Goal: Information Seeking & Learning: Learn about a topic

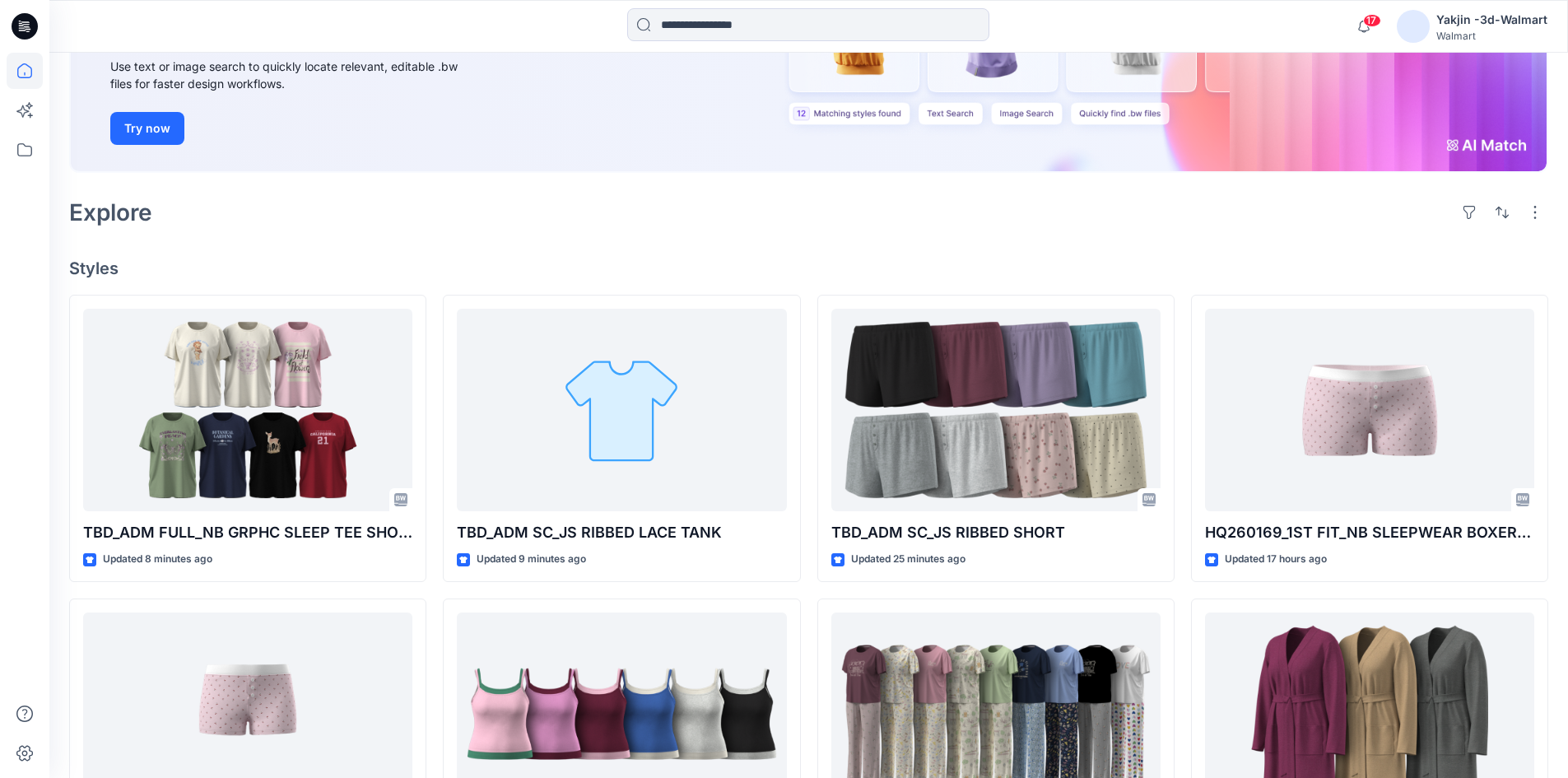
scroll to position [247, 0]
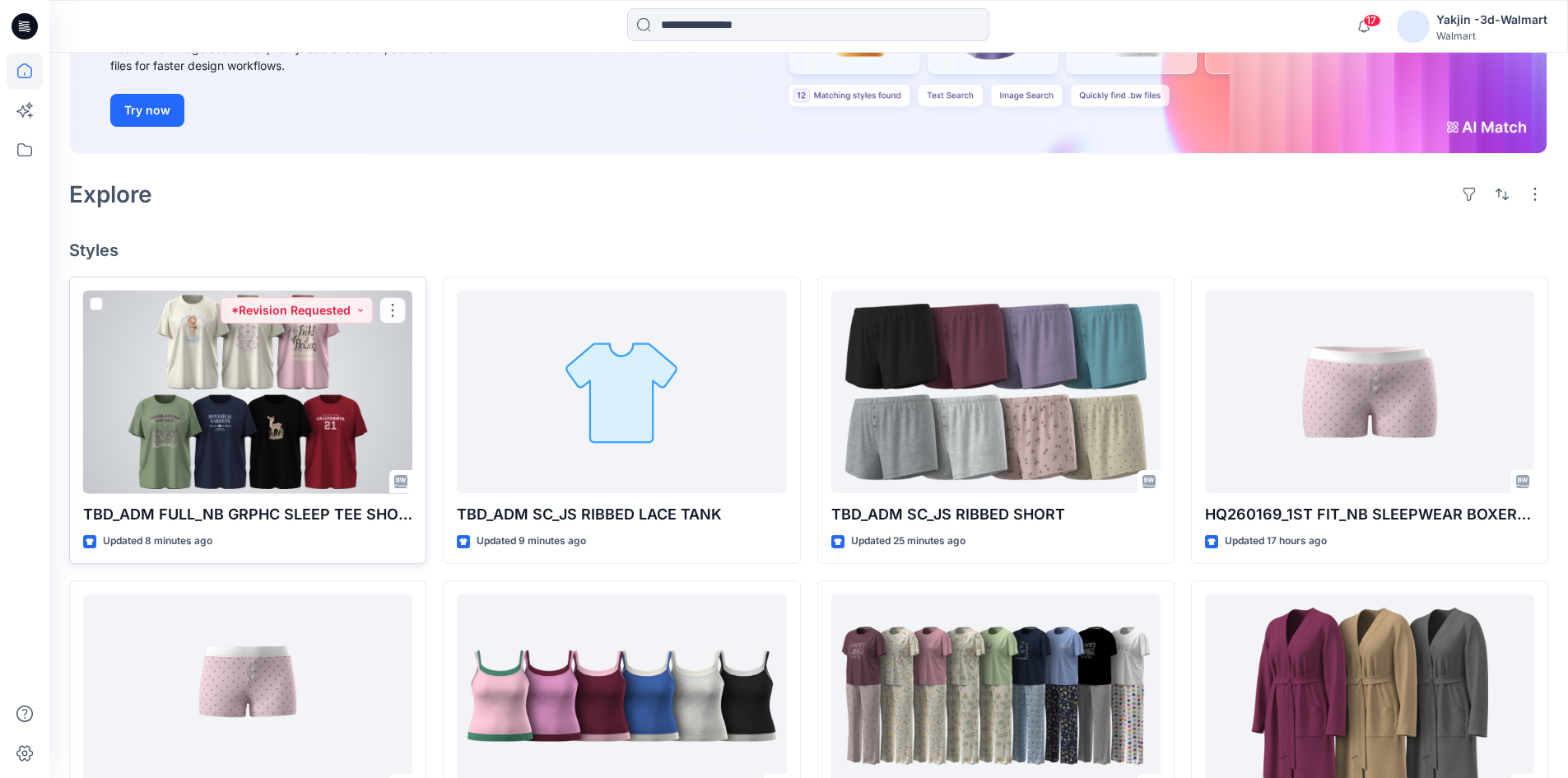
click at [280, 385] on div at bounding box center [247, 392] width 329 height 203
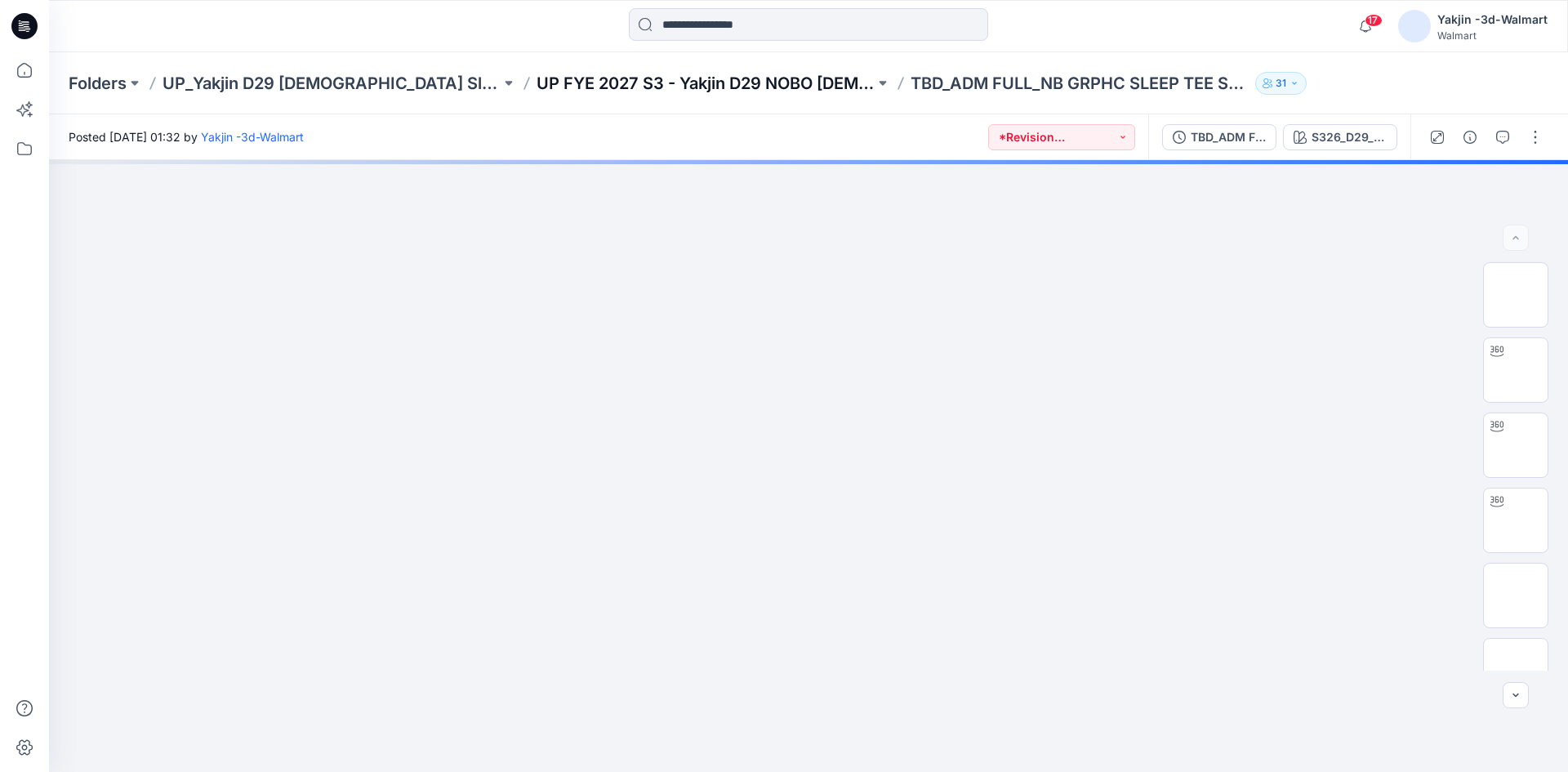
click at [648, 84] on p "UP FYE 2027 S3 - Yakjin D29 NOBO Ladies Sleepwear" at bounding box center [705, 83] width 338 height 23
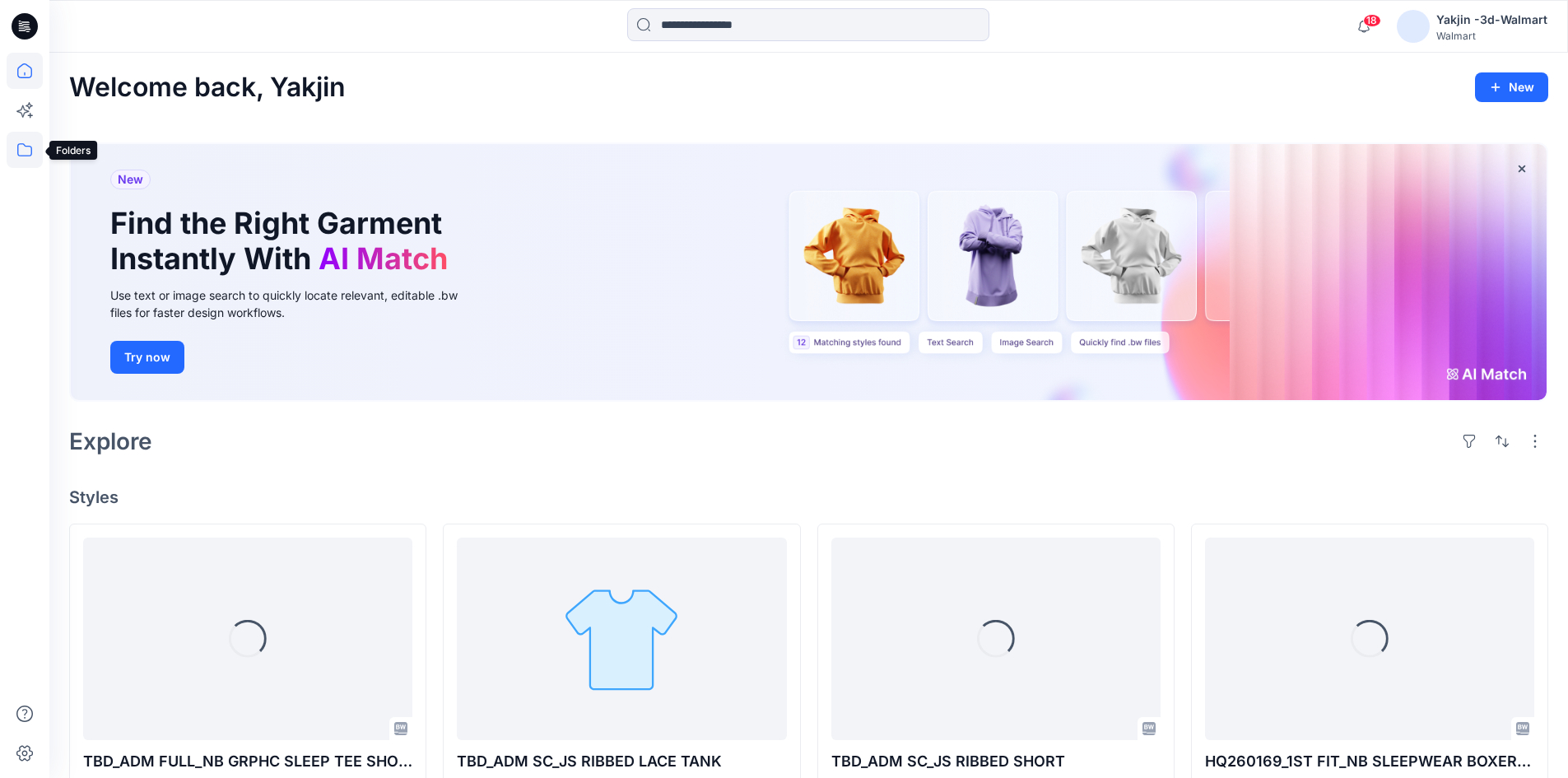
click at [28, 145] on icon at bounding box center [25, 150] width 36 height 36
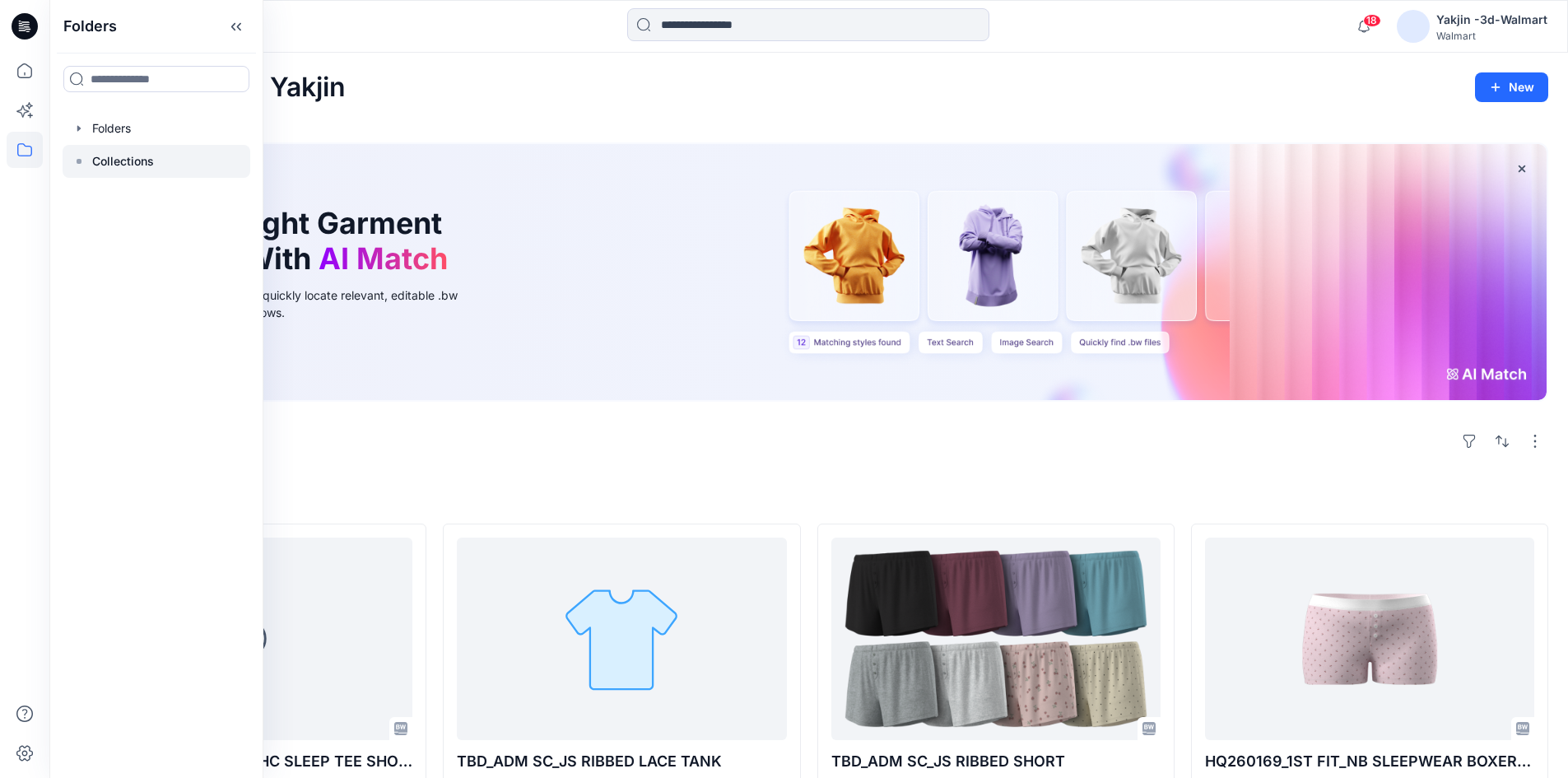
click at [119, 157] on p "Collections" at bounding box center [123, 161] width 62 height 20
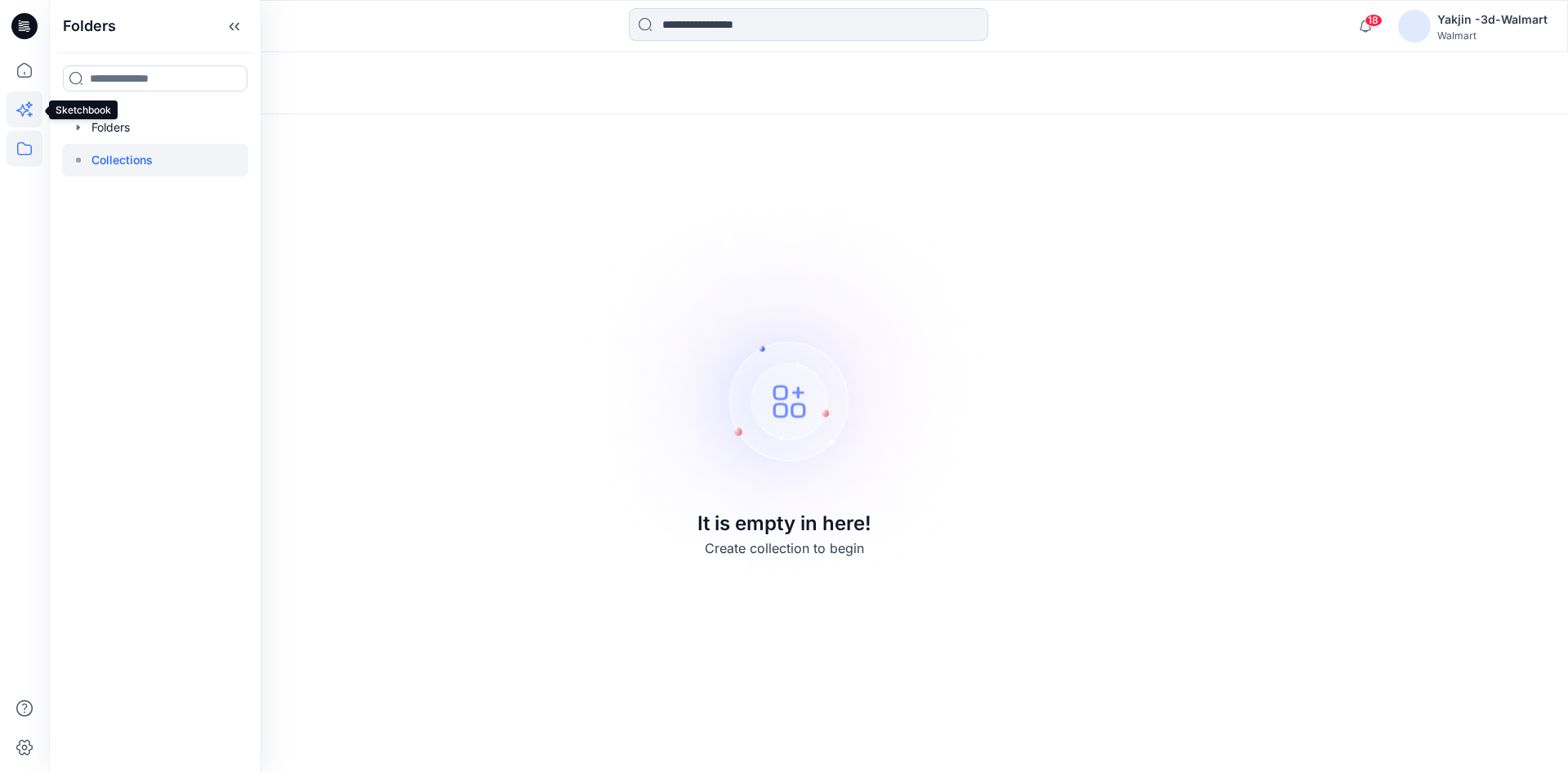
click at [27, 103] on icon at bounding box center [25, 110] width 36 height 36
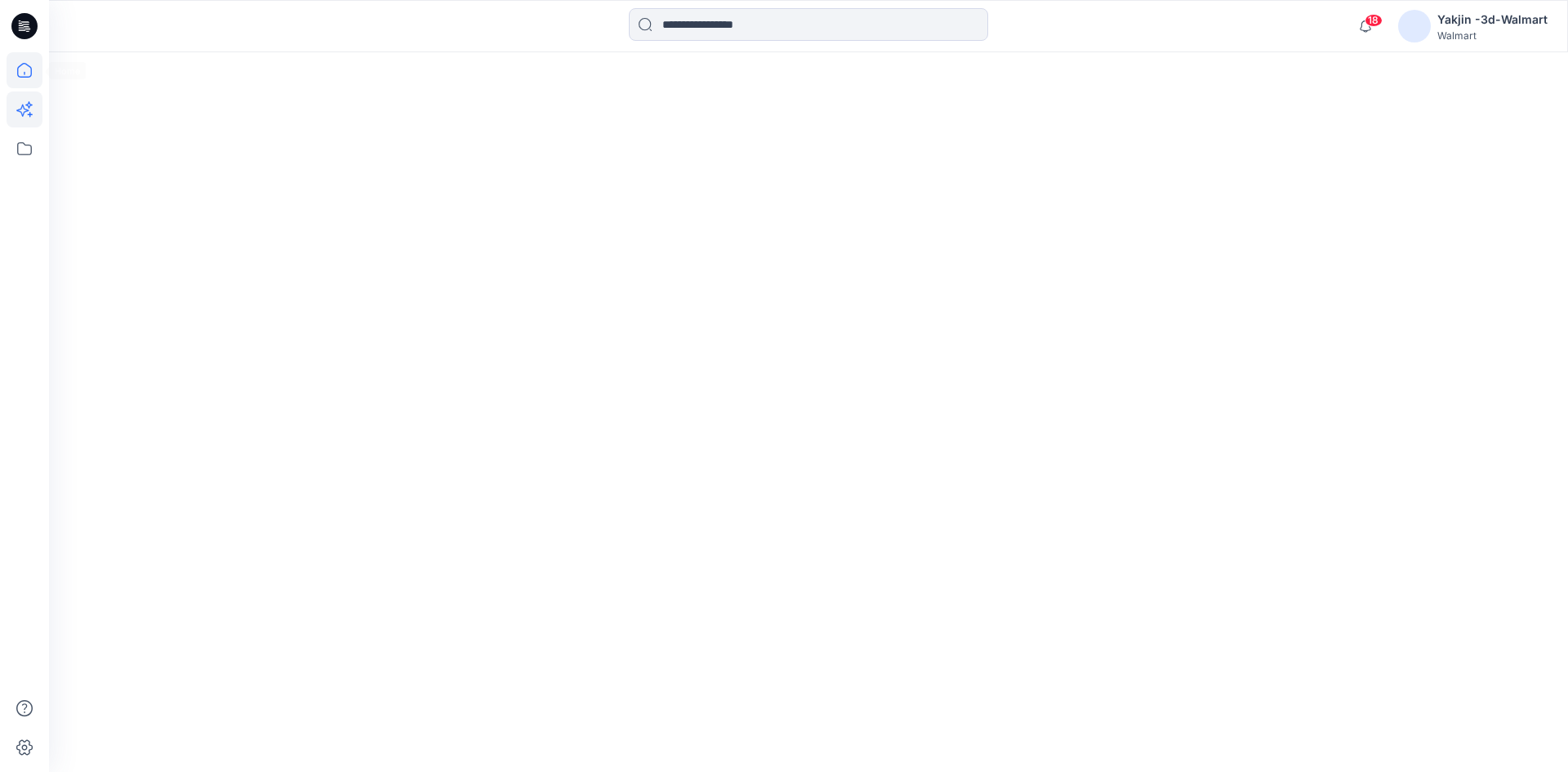
click at [28, 74] on icon at bounding box center [25, 70] width 36 height 36
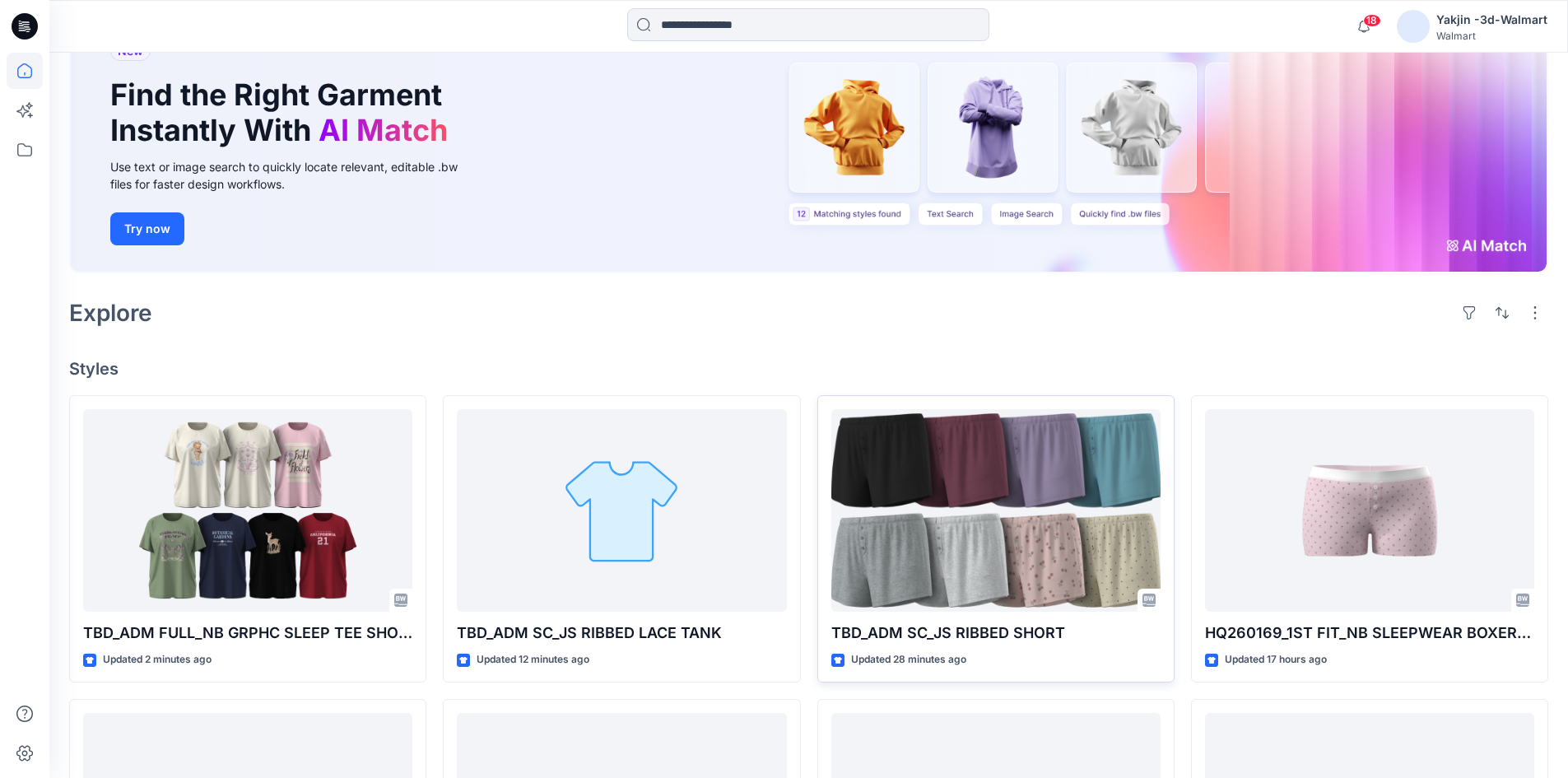
scroll to position [247, 0]
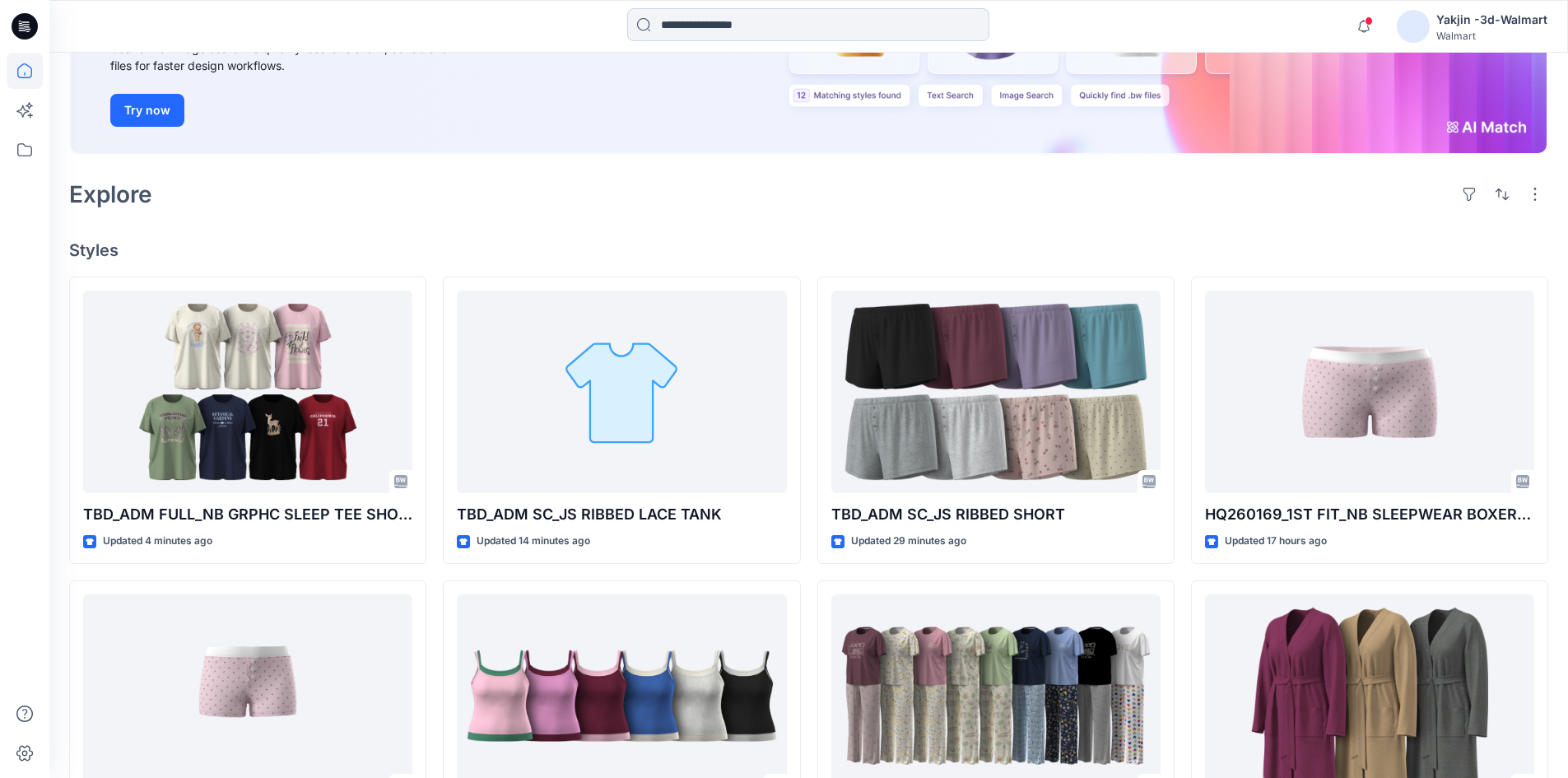
click at [747, 24] on input at bounding box center [808, 25] width 362 height 33
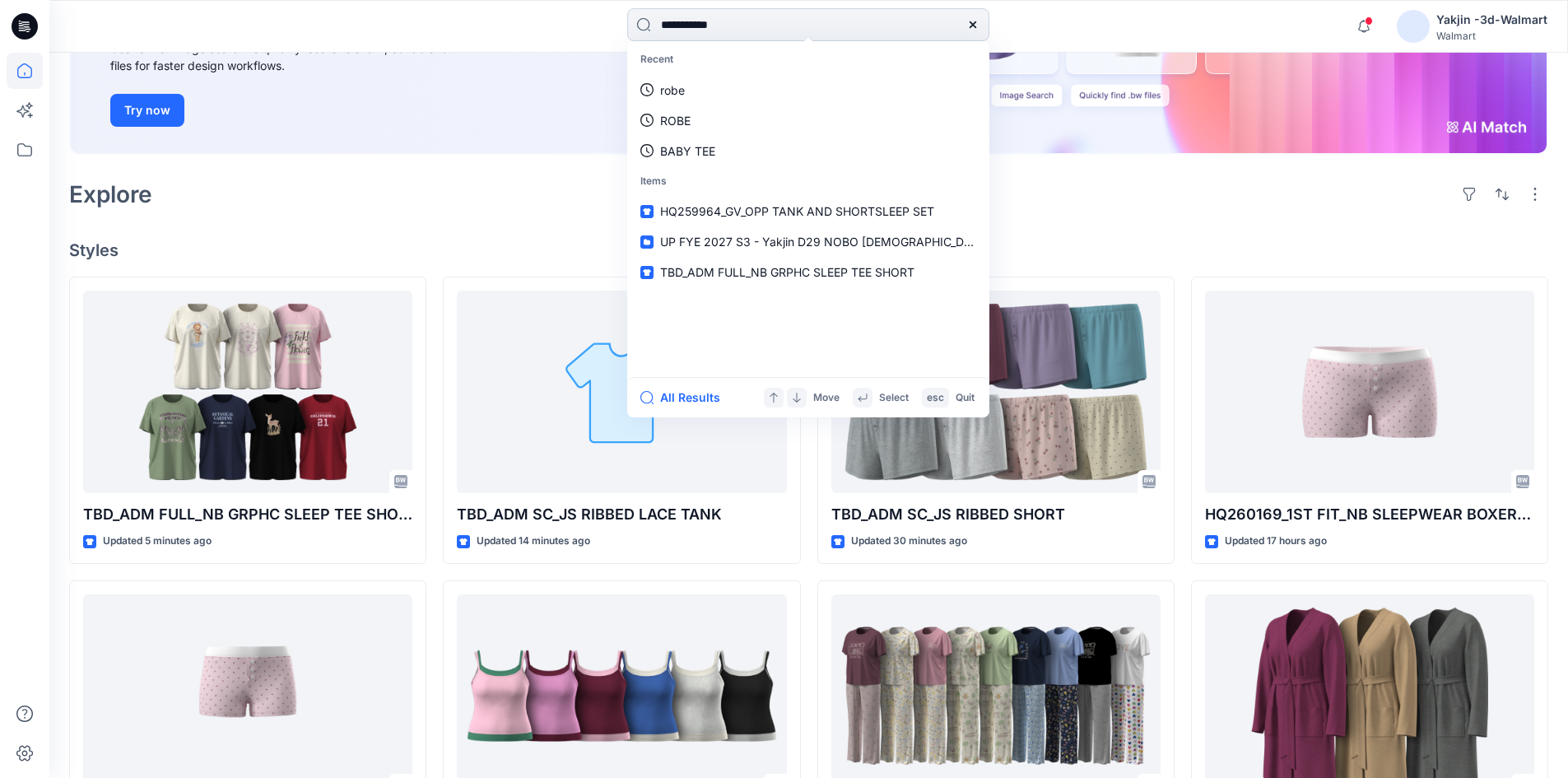
type input "**********"
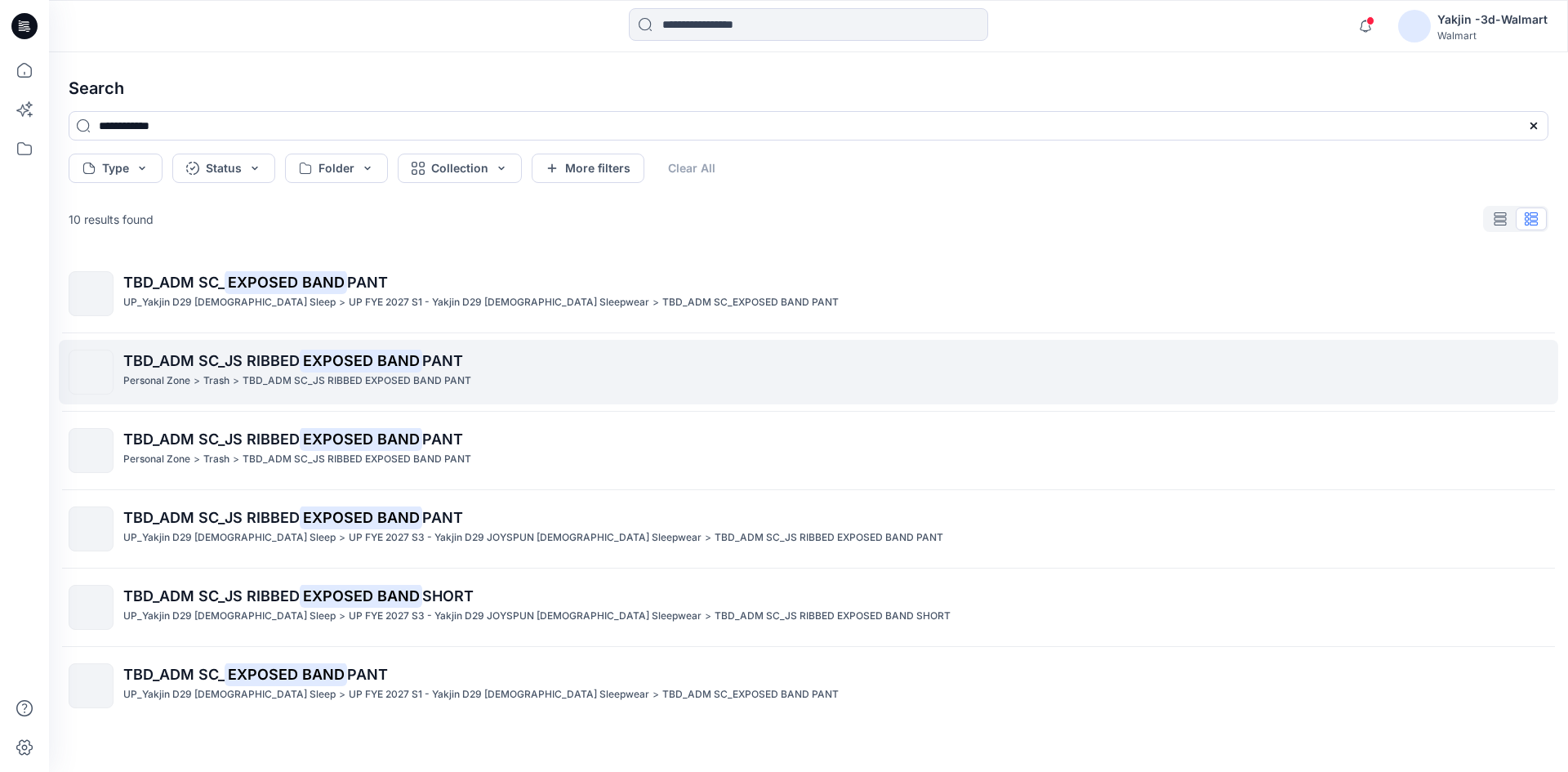
click at [377, 361] on mark "EXPOSED BAND" at bounding box center [361, 360] width 122 height 23
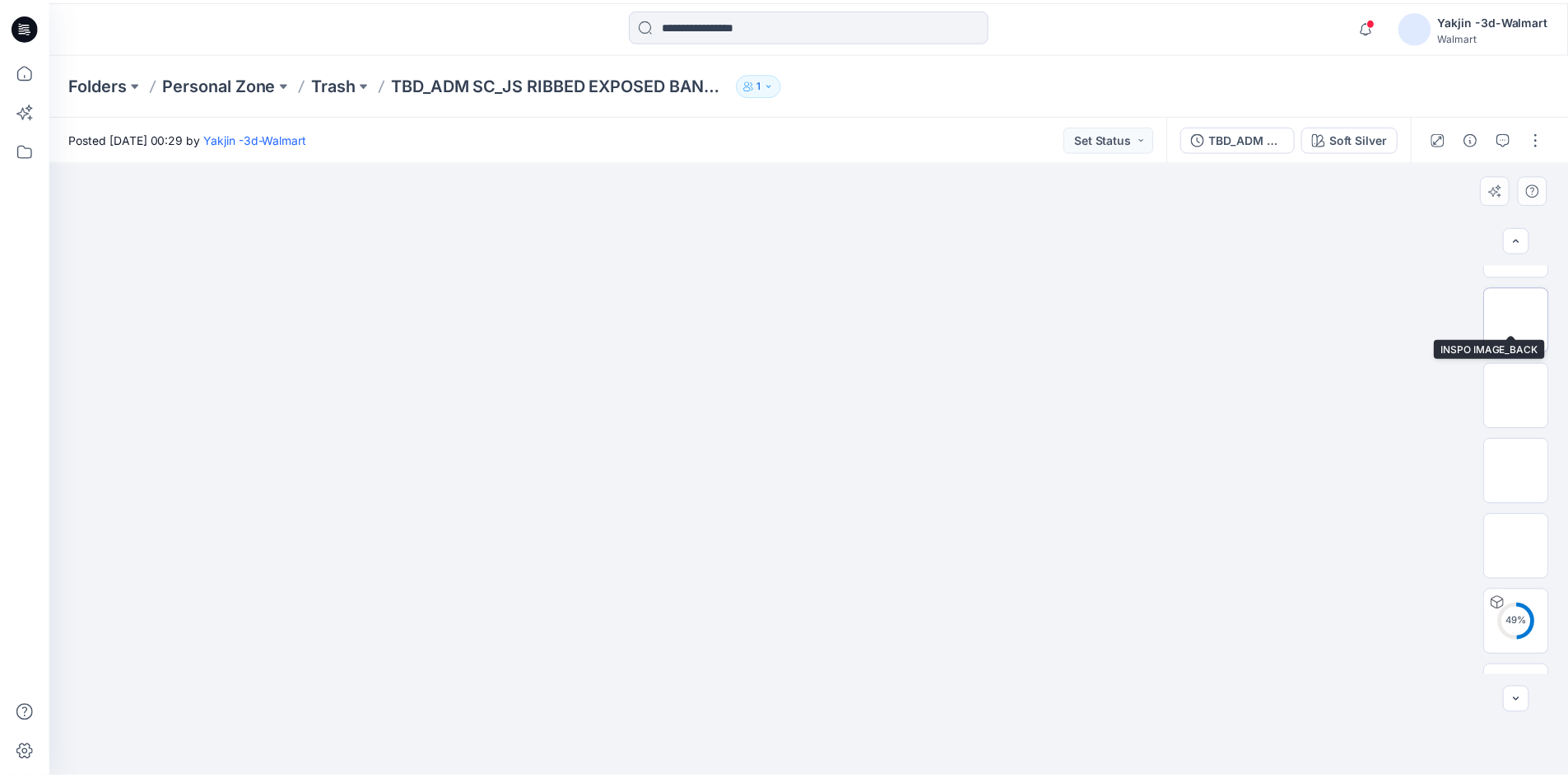
scroll to position [260, 0]
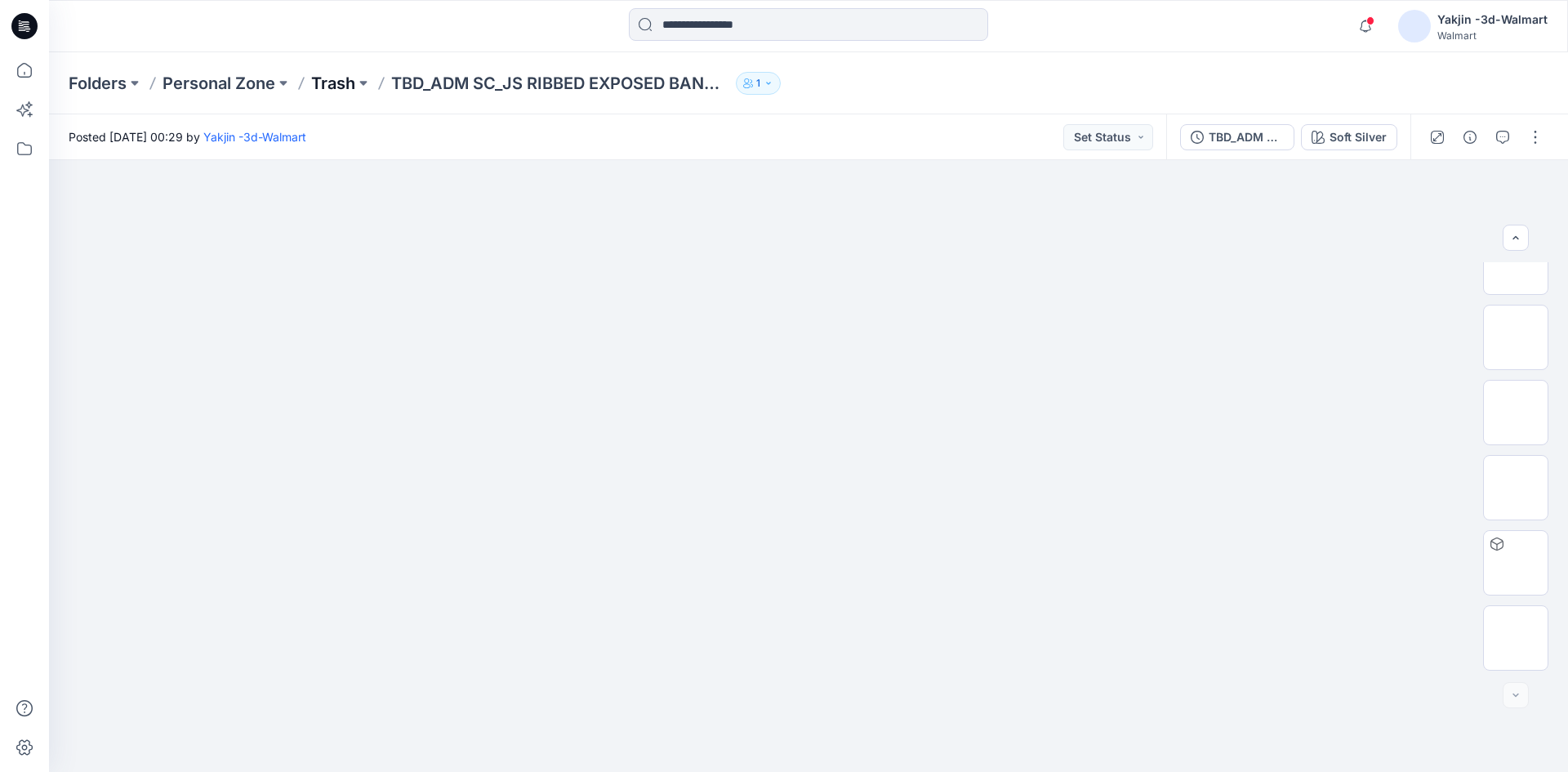
click at [345, 85] on p "Trash" at bounding box center [333, 83] width 44 height 23
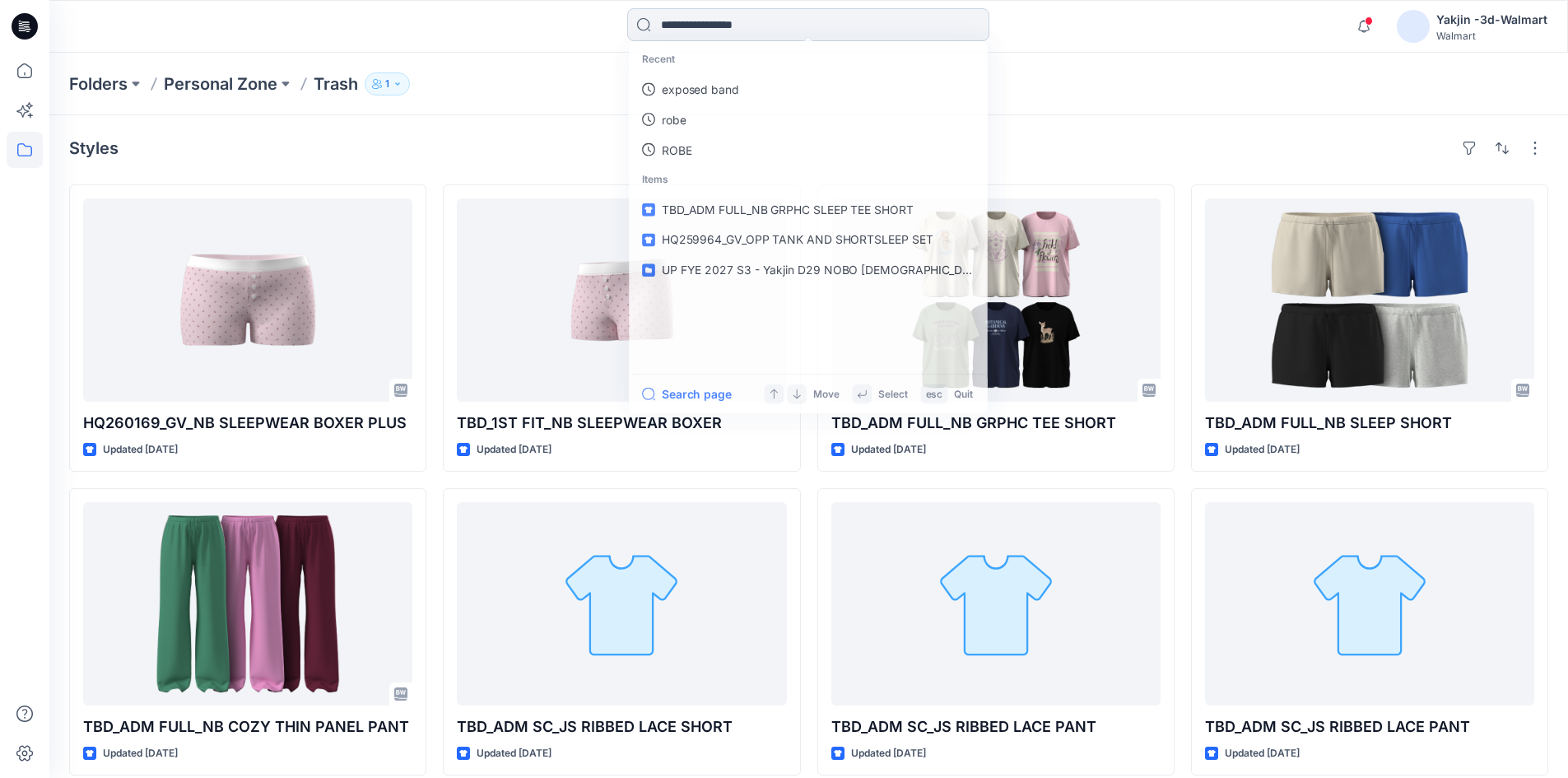
click at [758, 34] on input at bounding box center [808, 25] width 362 height 33
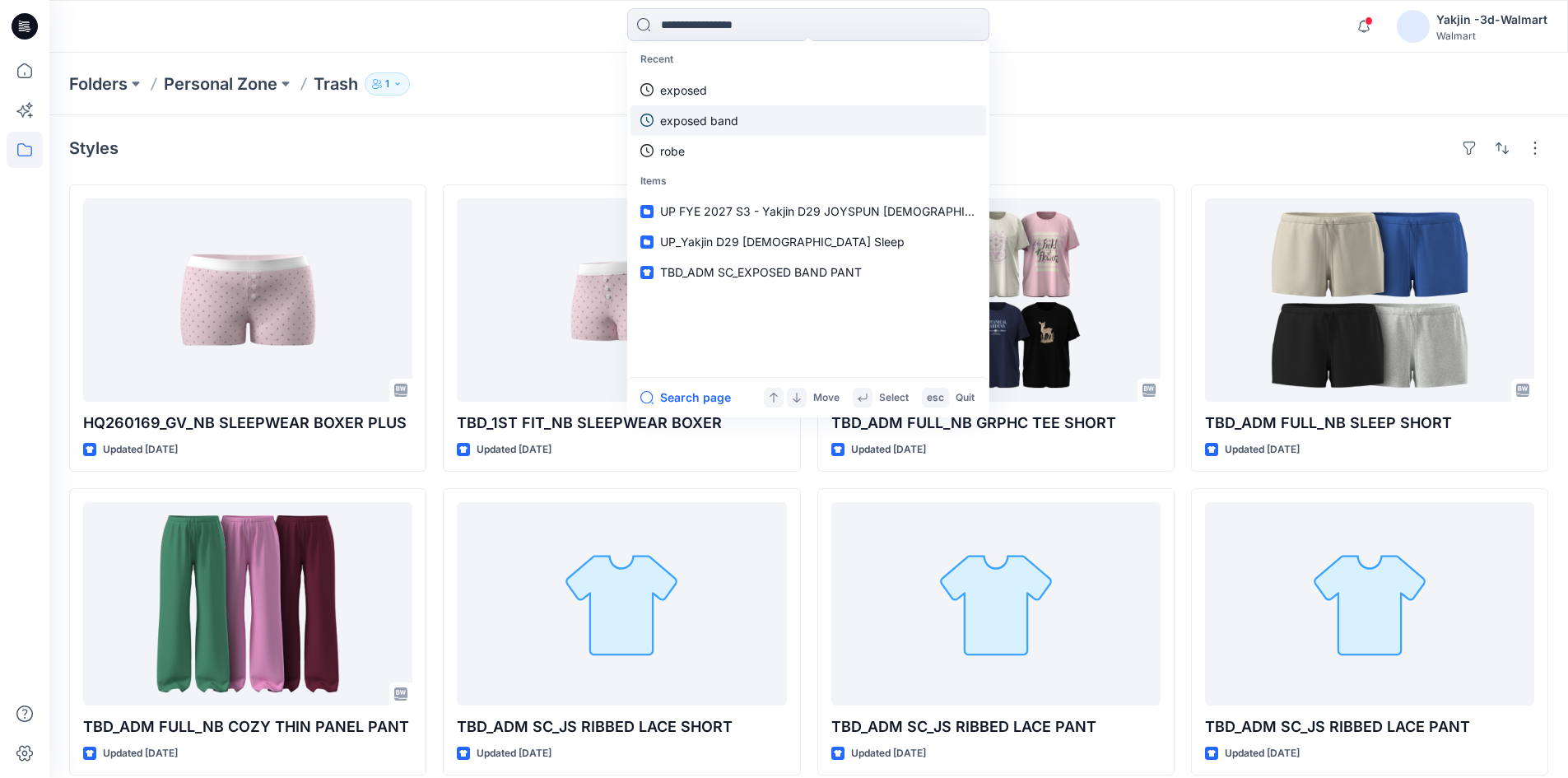
click at [715, 117] on p "exposed band" at bounding box center [699, 121] width 78 height 17
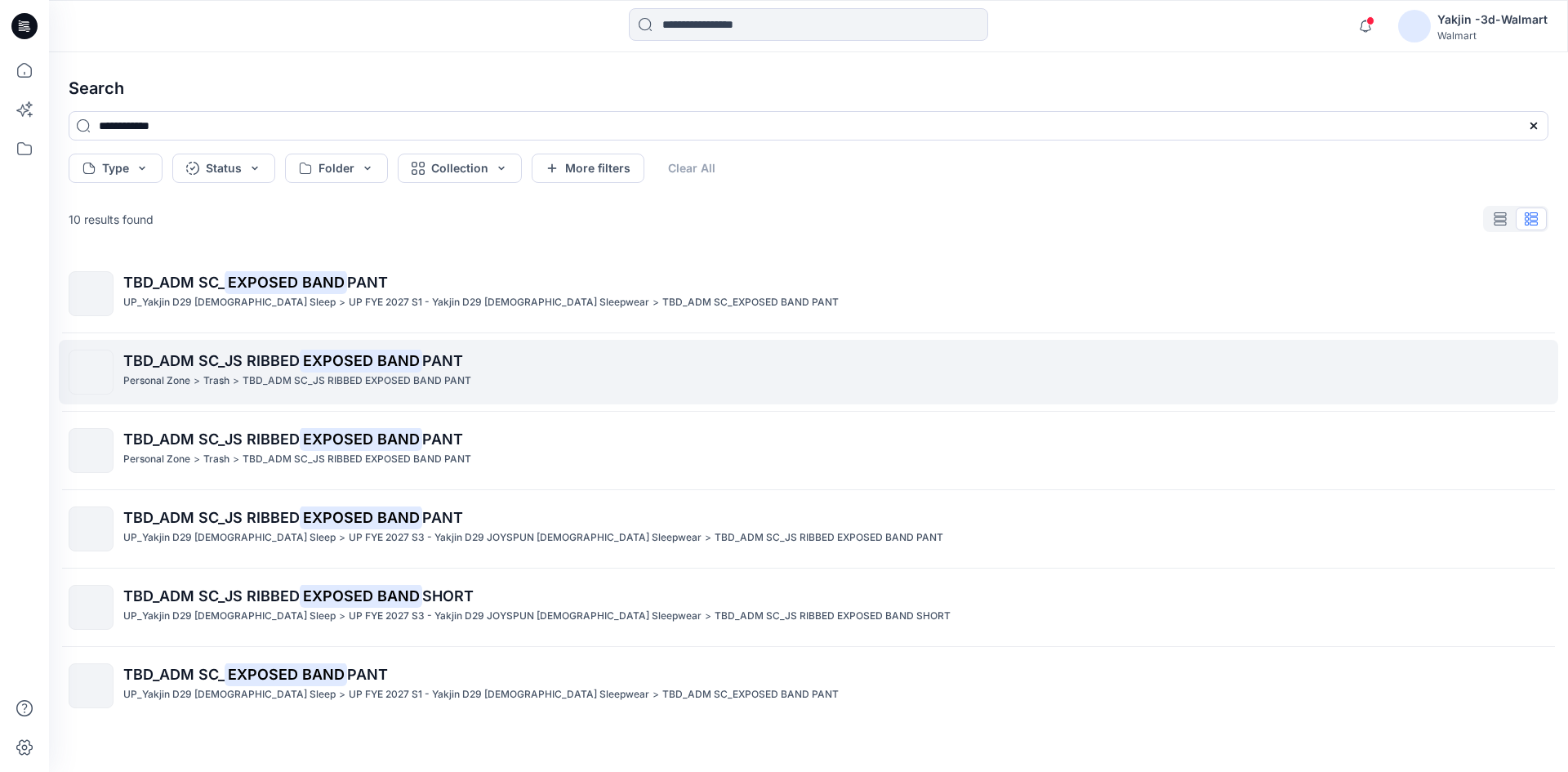
click at [398, 362] on mark "EXPOSED BAND" at bounding box center [361, 360] width 122 height 23
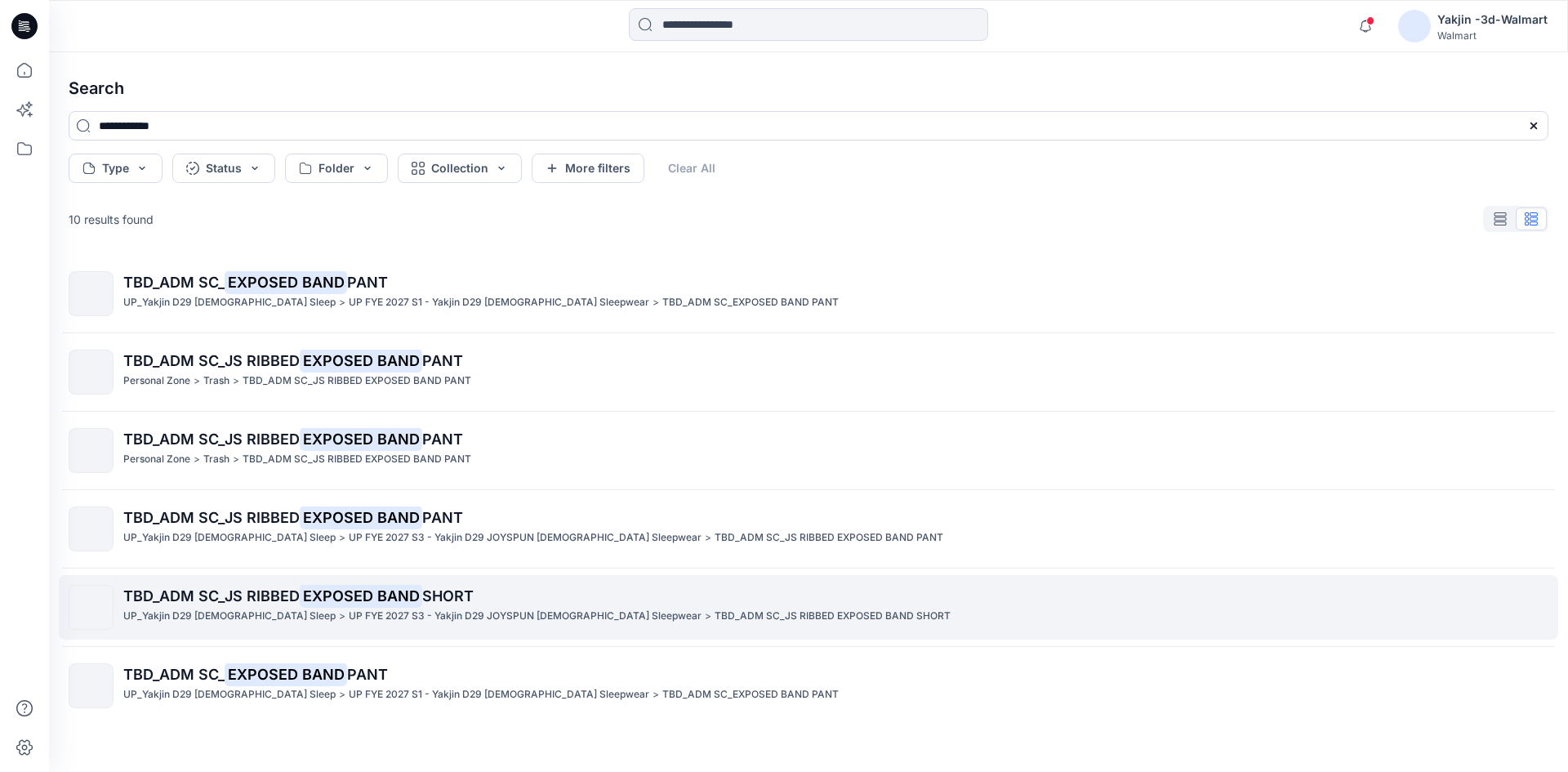
click at [443, 593] on span "SHORT" at bounding box center [448, 596] width 52 height 17
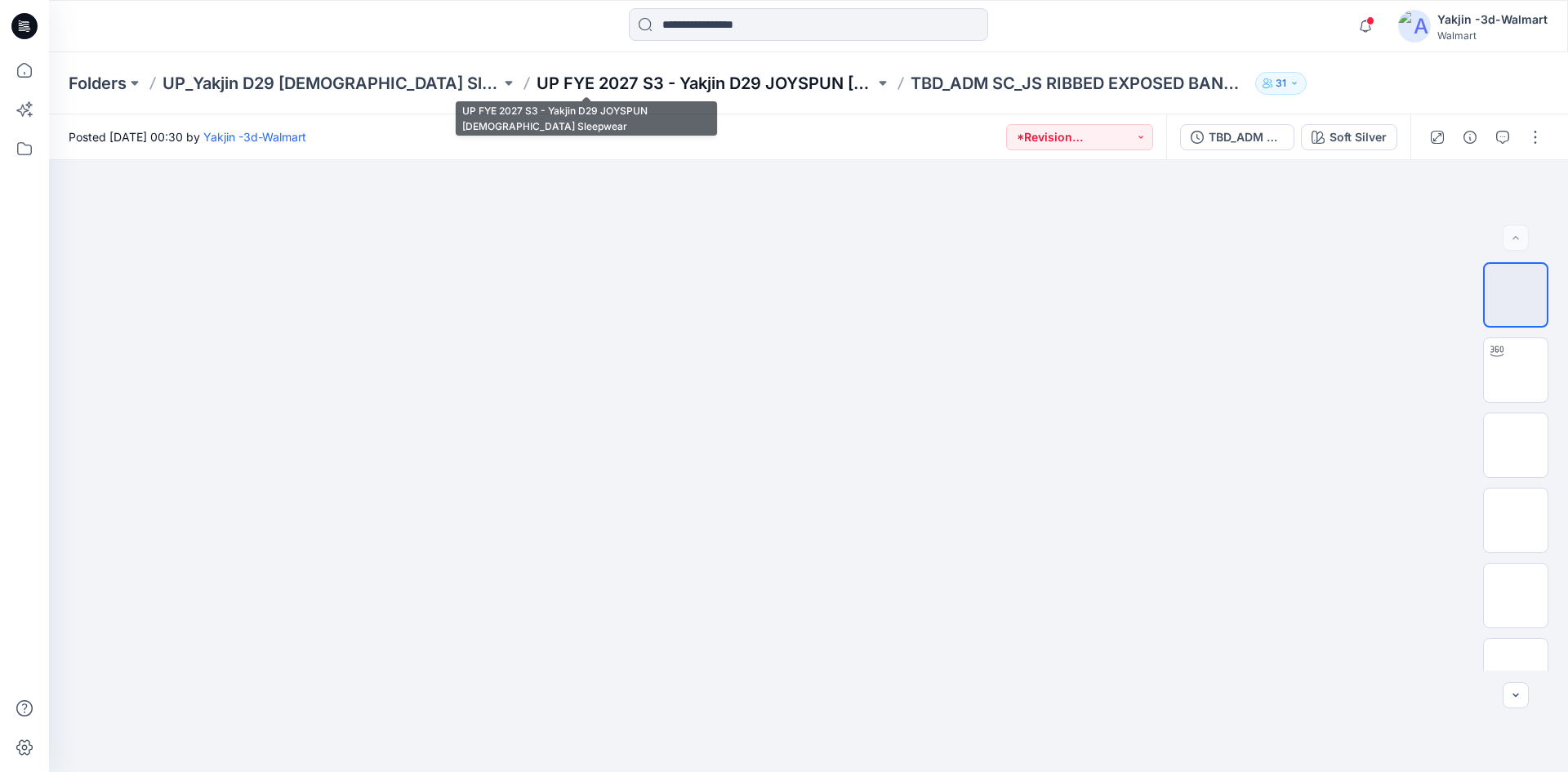
click at [721, 84] on p "UP FYE 2027 S3 - Yakjin D29 JOYSPUN [DEMOGRAPHIC_DATA] Sleepwear" at bounding box center [705, 83] width 338 height 23
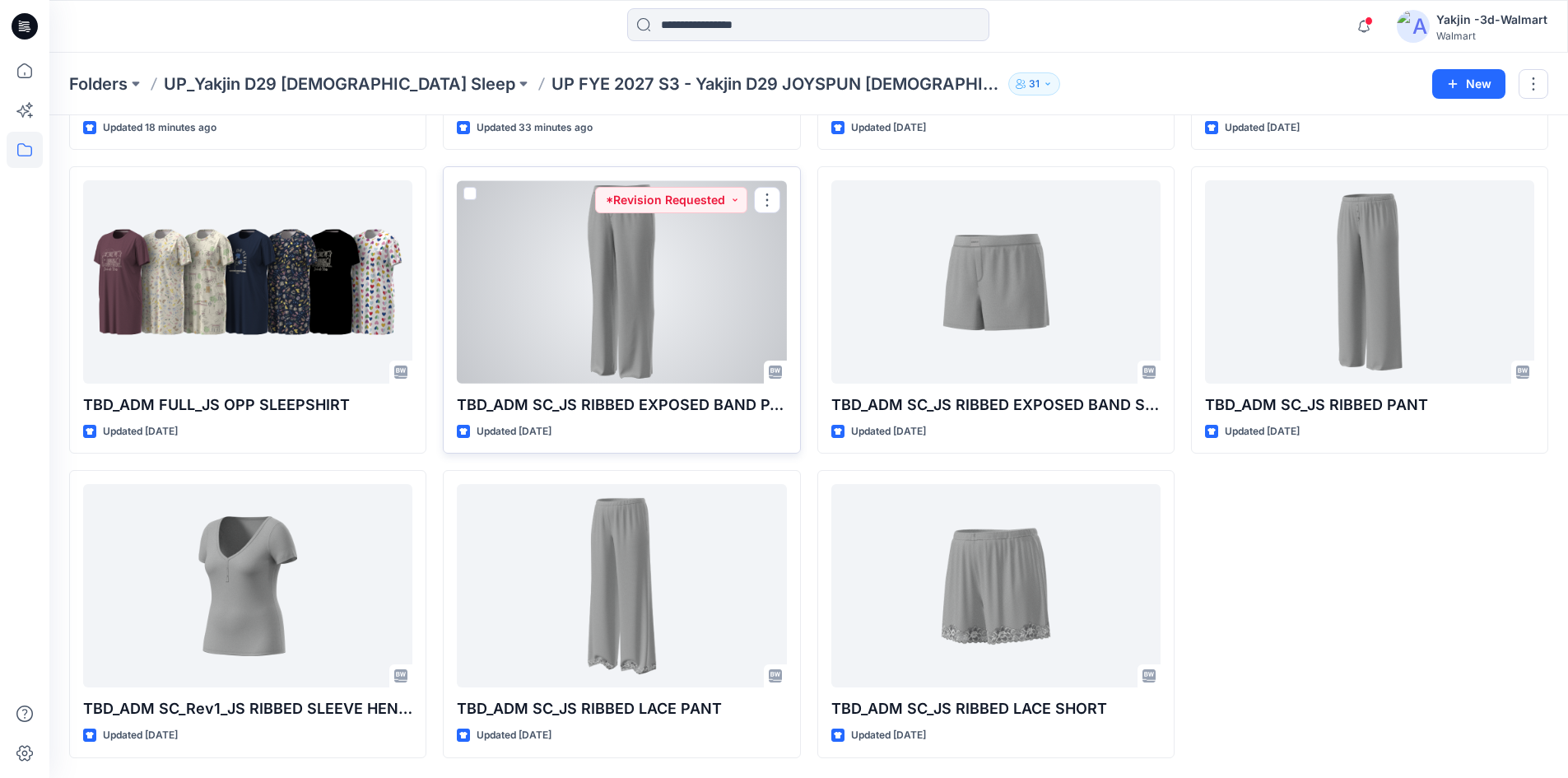
scroll to position [240, 0]
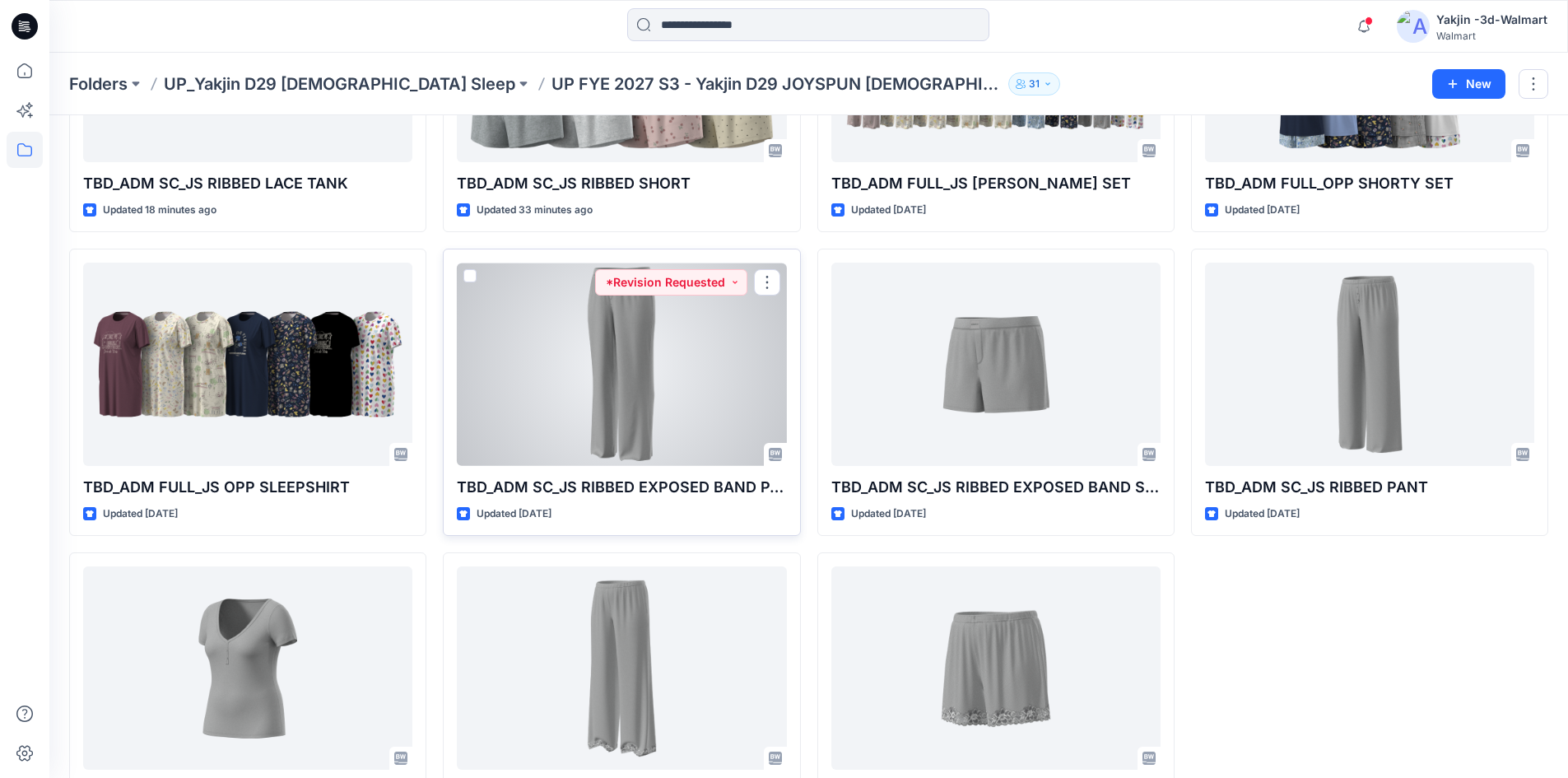
click at [623, 412] on div at bounding box center [621, 364] width 329 height 203
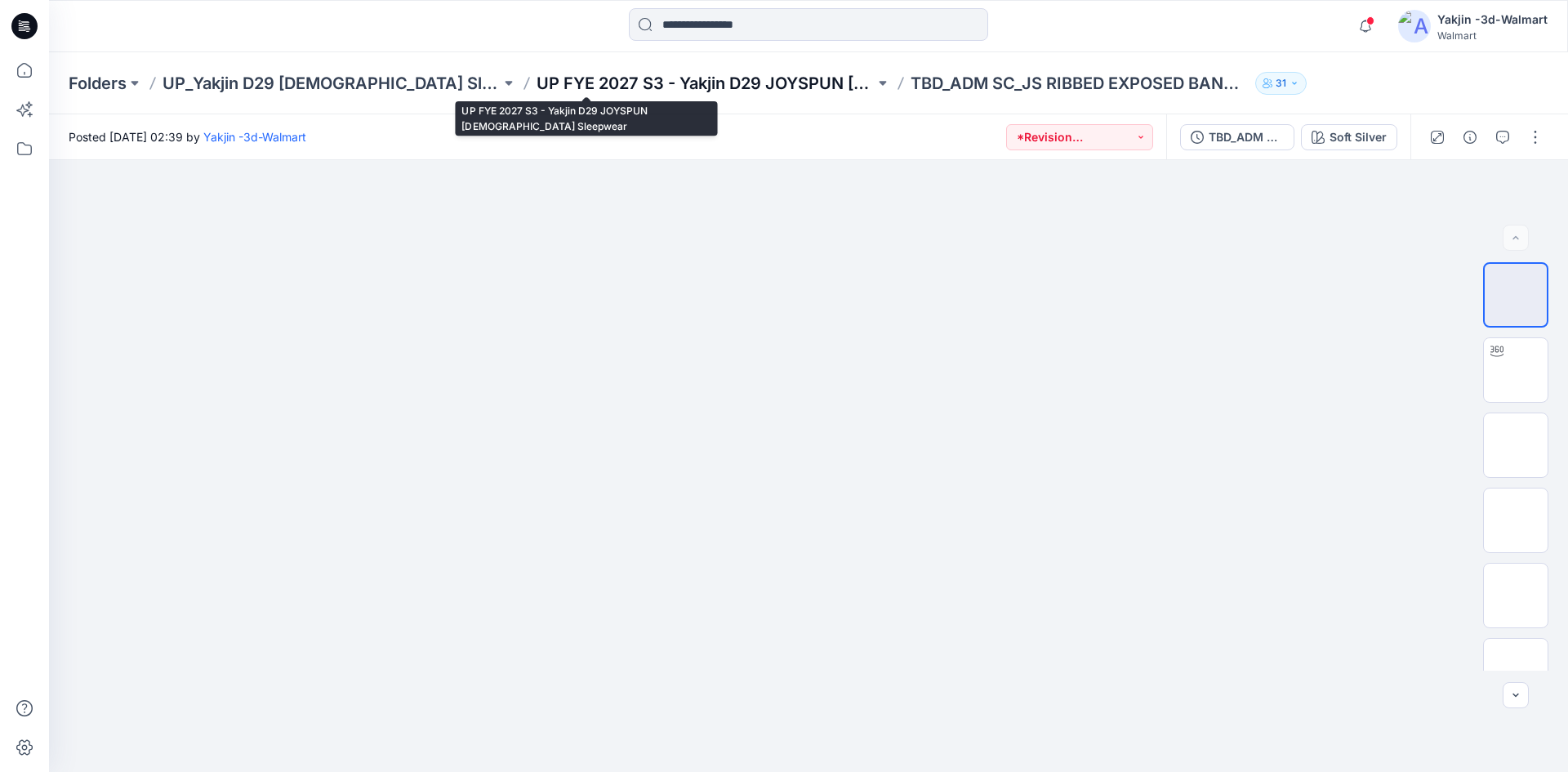
click at [676, 92] on p "UP FYE 2027 S3 - Yakjin D29 JOYSPUN Ladies Sleepwear" at bounding box center [705, 83] width 338 height 23
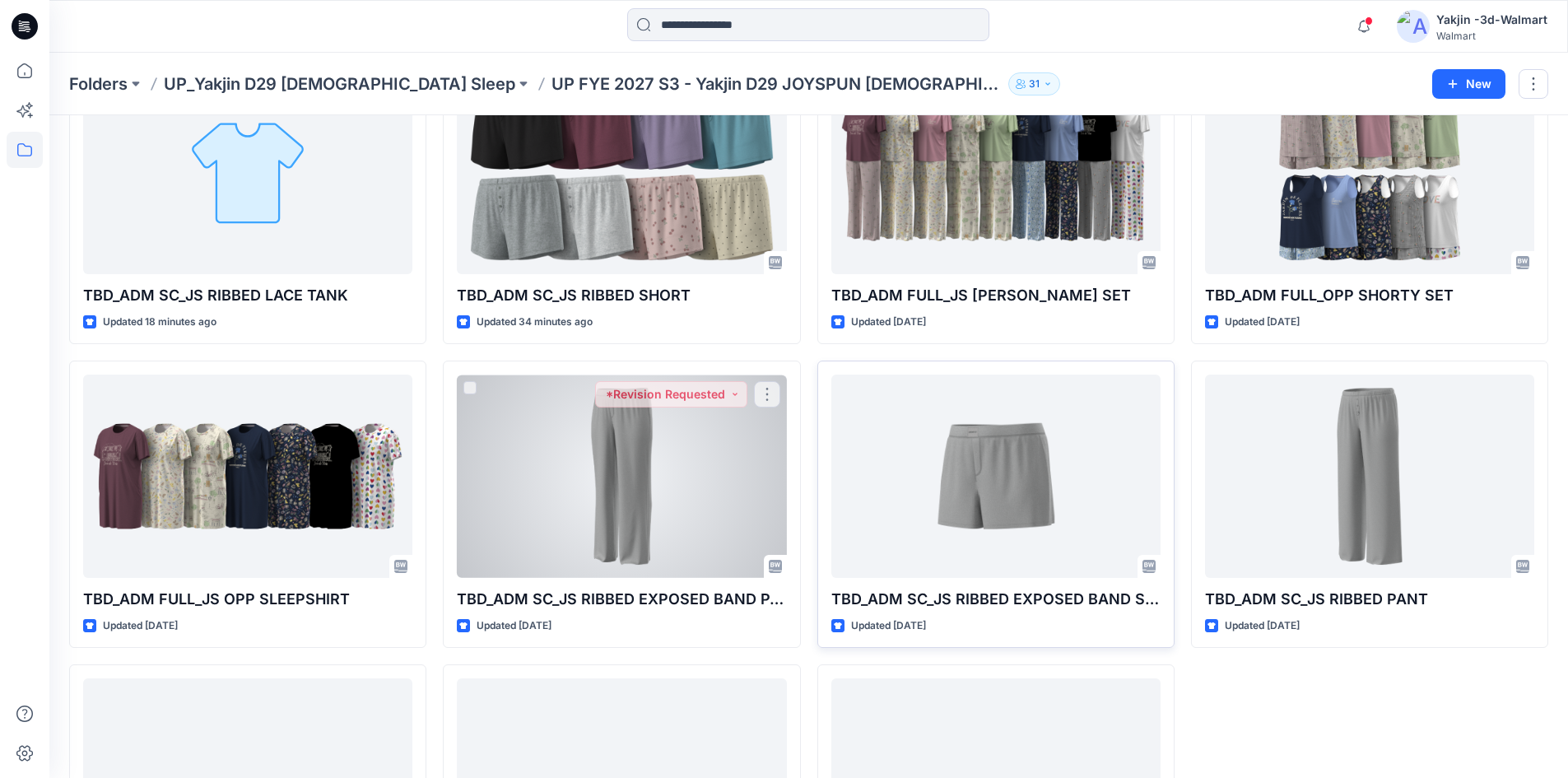
scroll to position [322, 0]
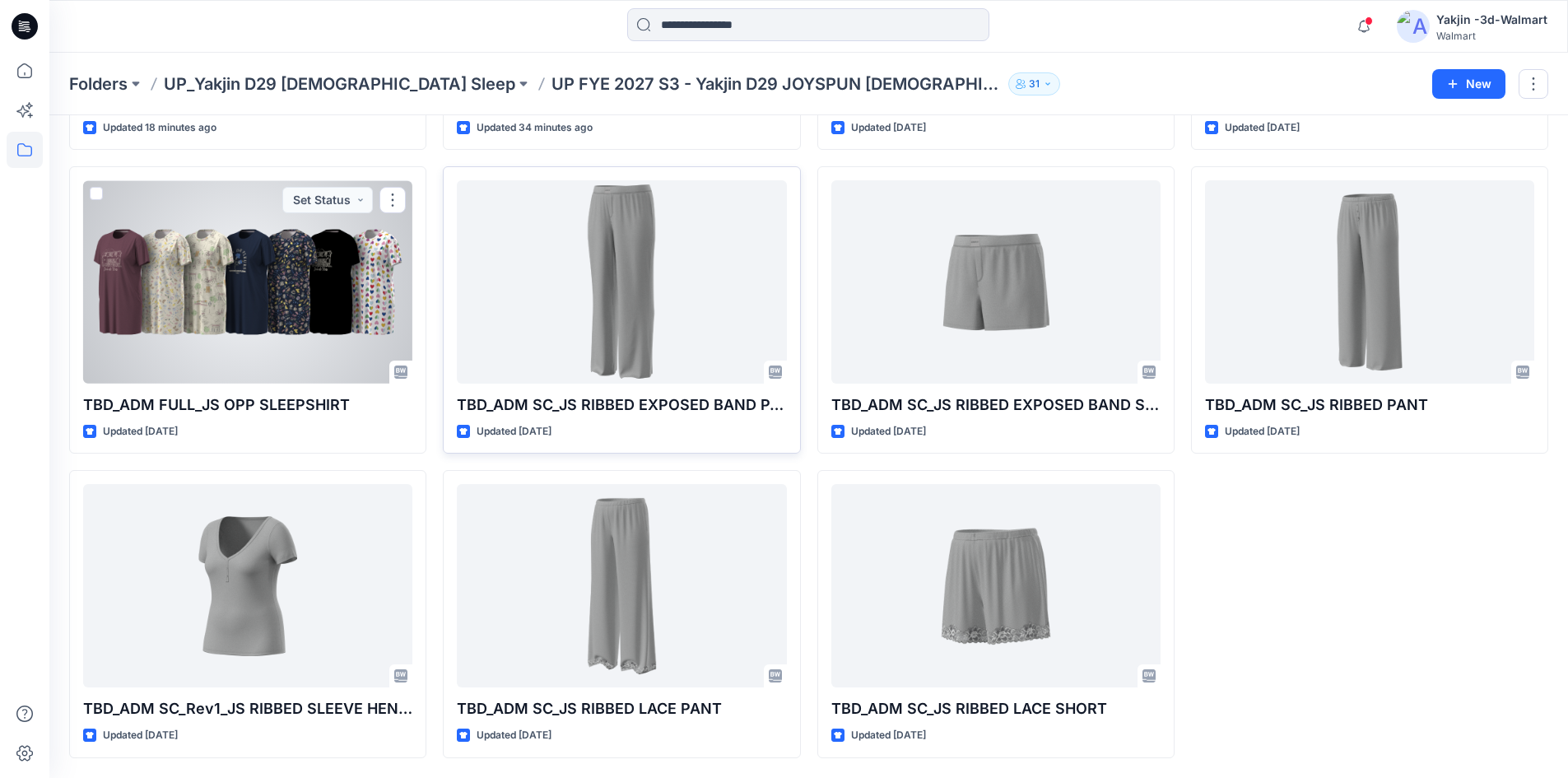
click at [619, 296] on div at bounding box center [621, 281] width 329 height 203
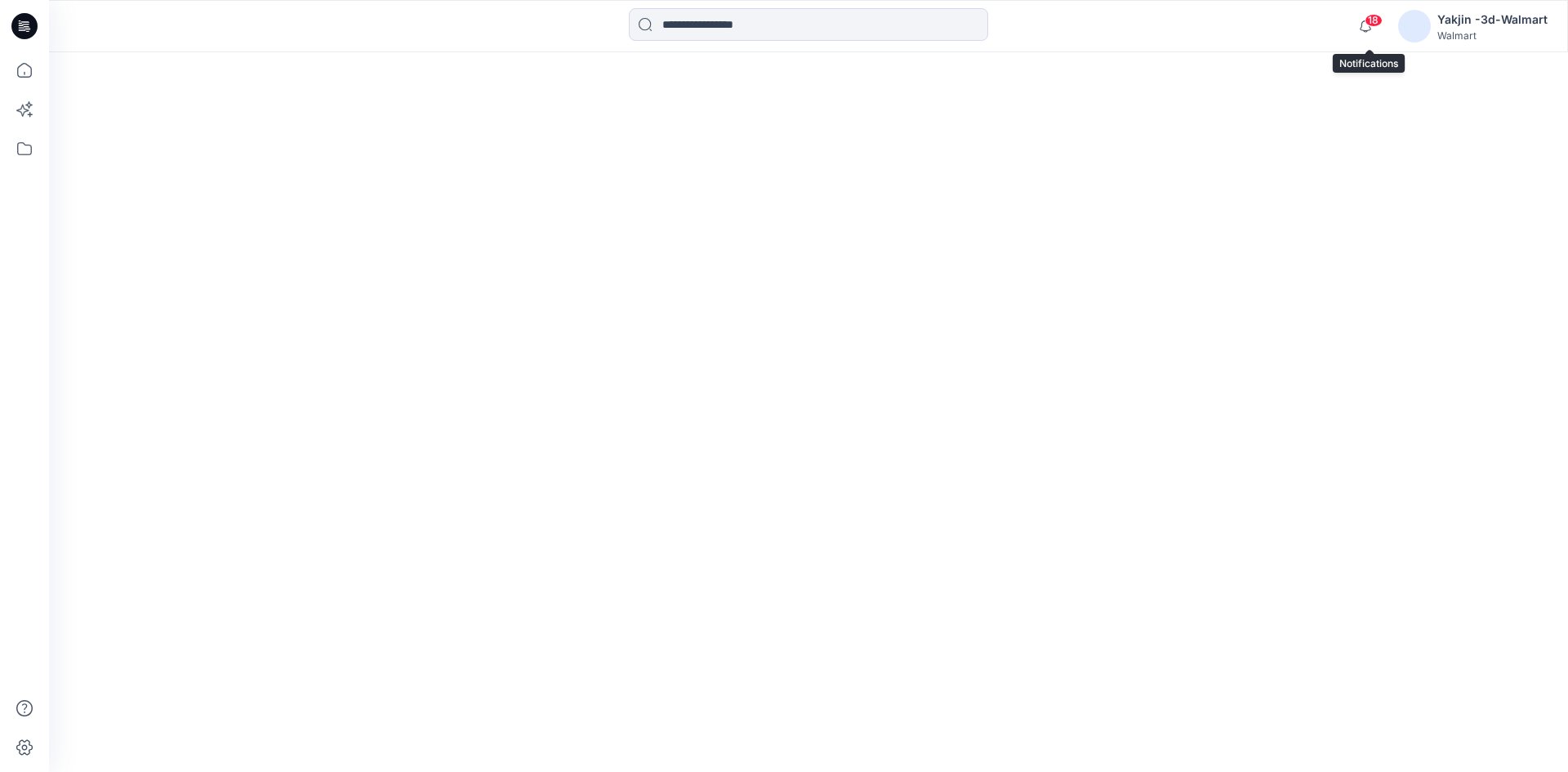
click at [1375, 20] on span "18" at bounding box center [1373, 20] width 18 height 13
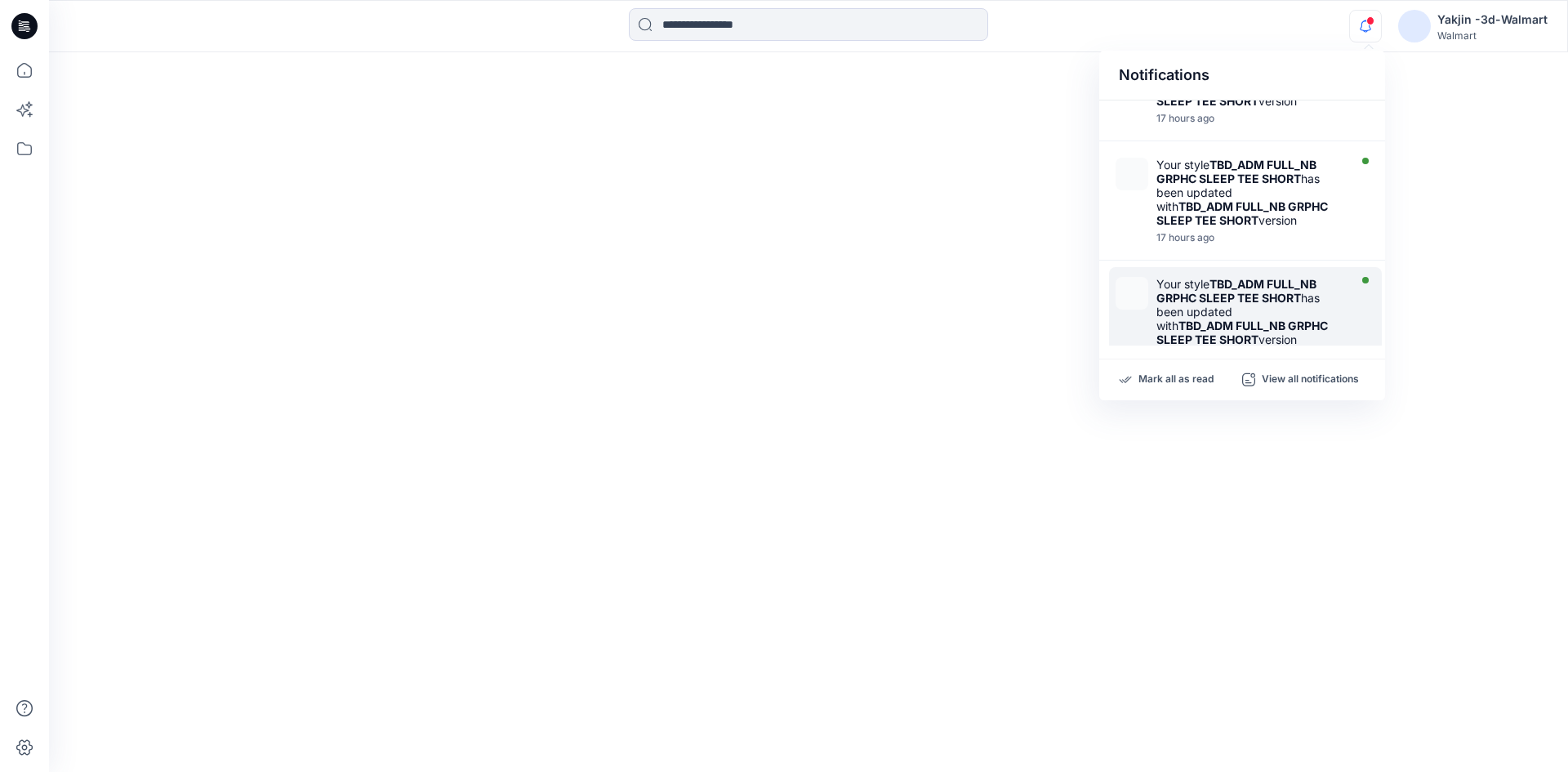
scroll to position [892, 0]
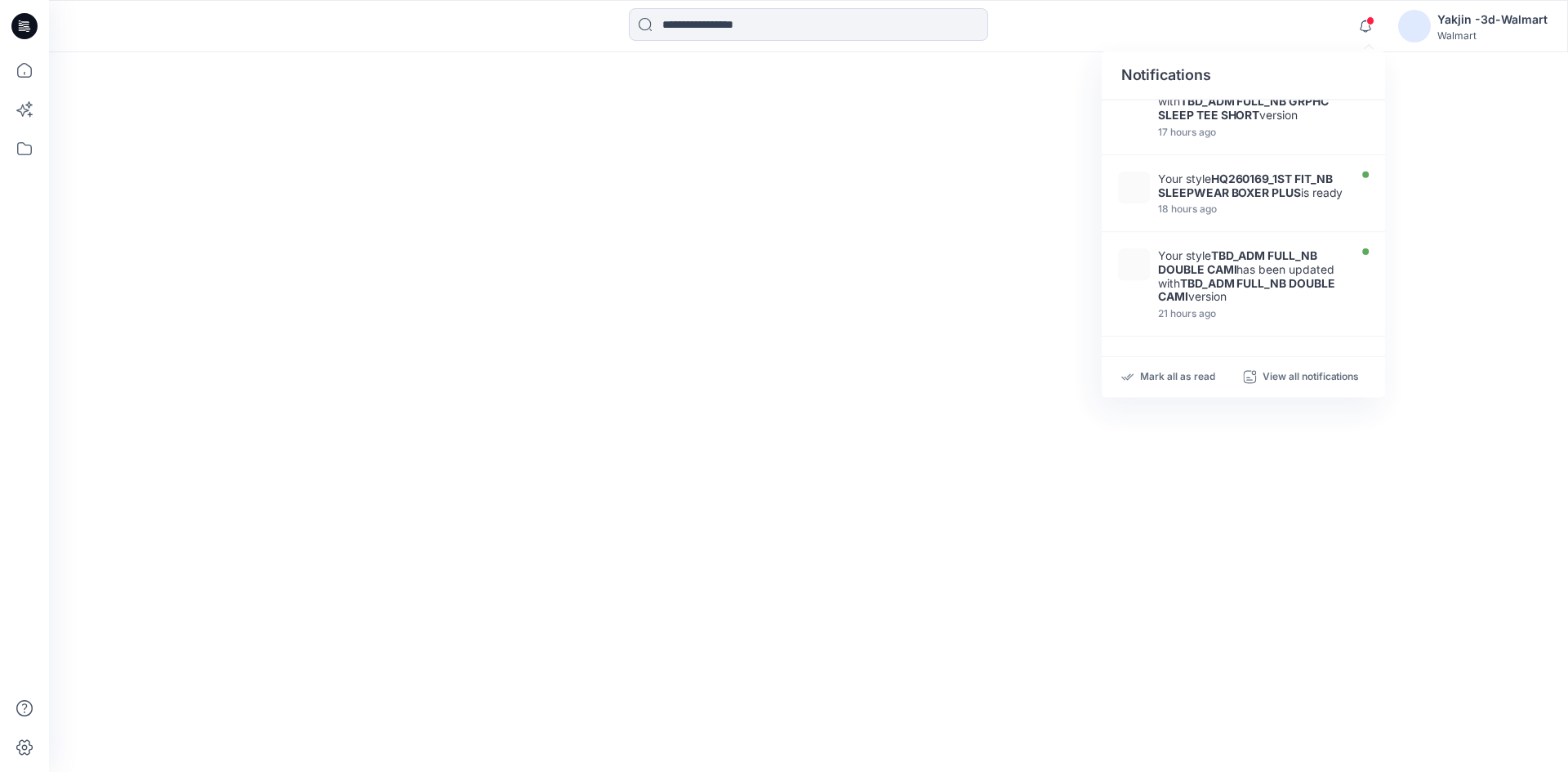
click at [757, 330] on div at bounding box center [808, 412] width 1519 height 720
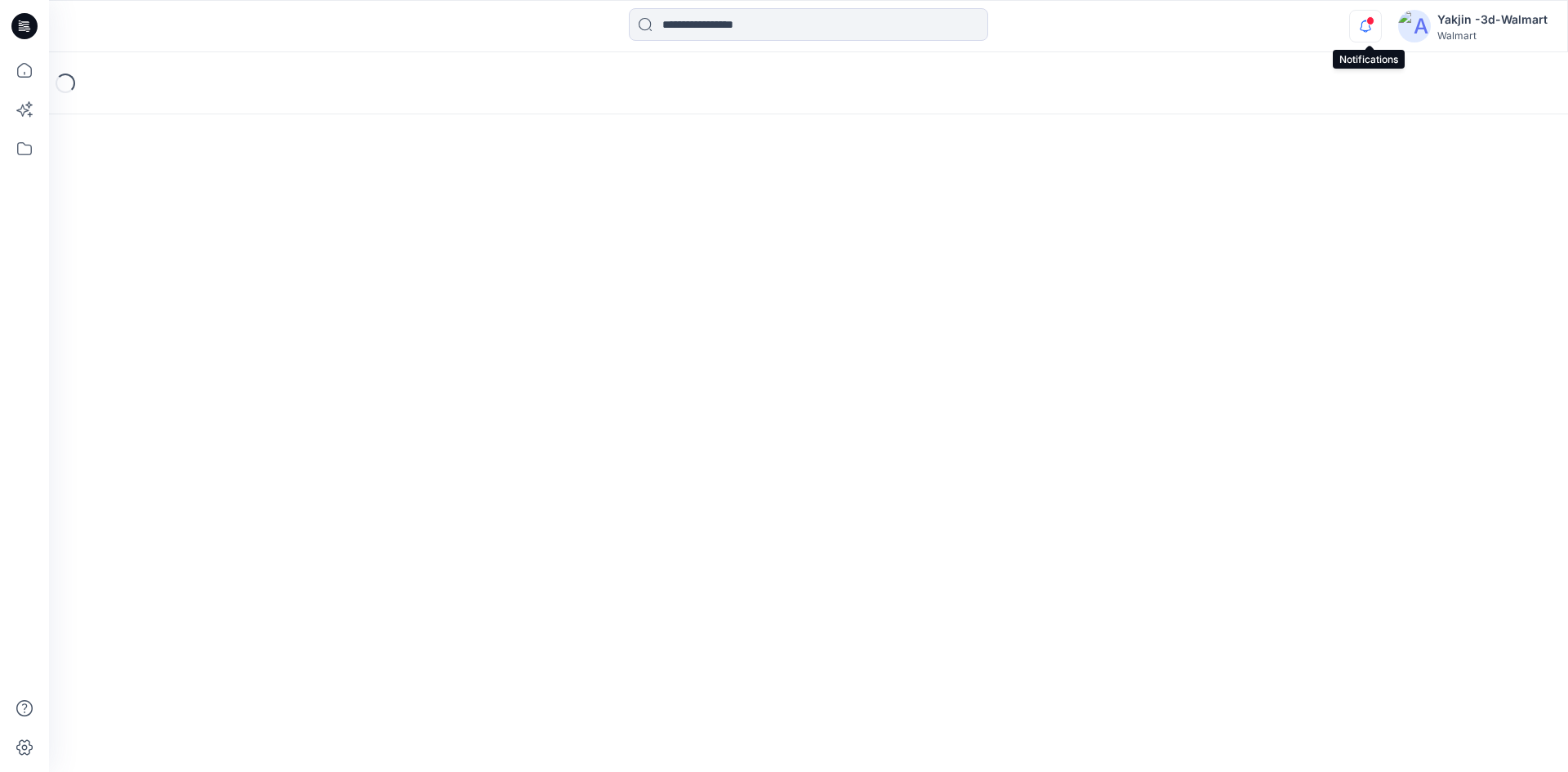
click at [1367, 26] on icon "button" at bounding box center [1365, 26] width 31 height 32
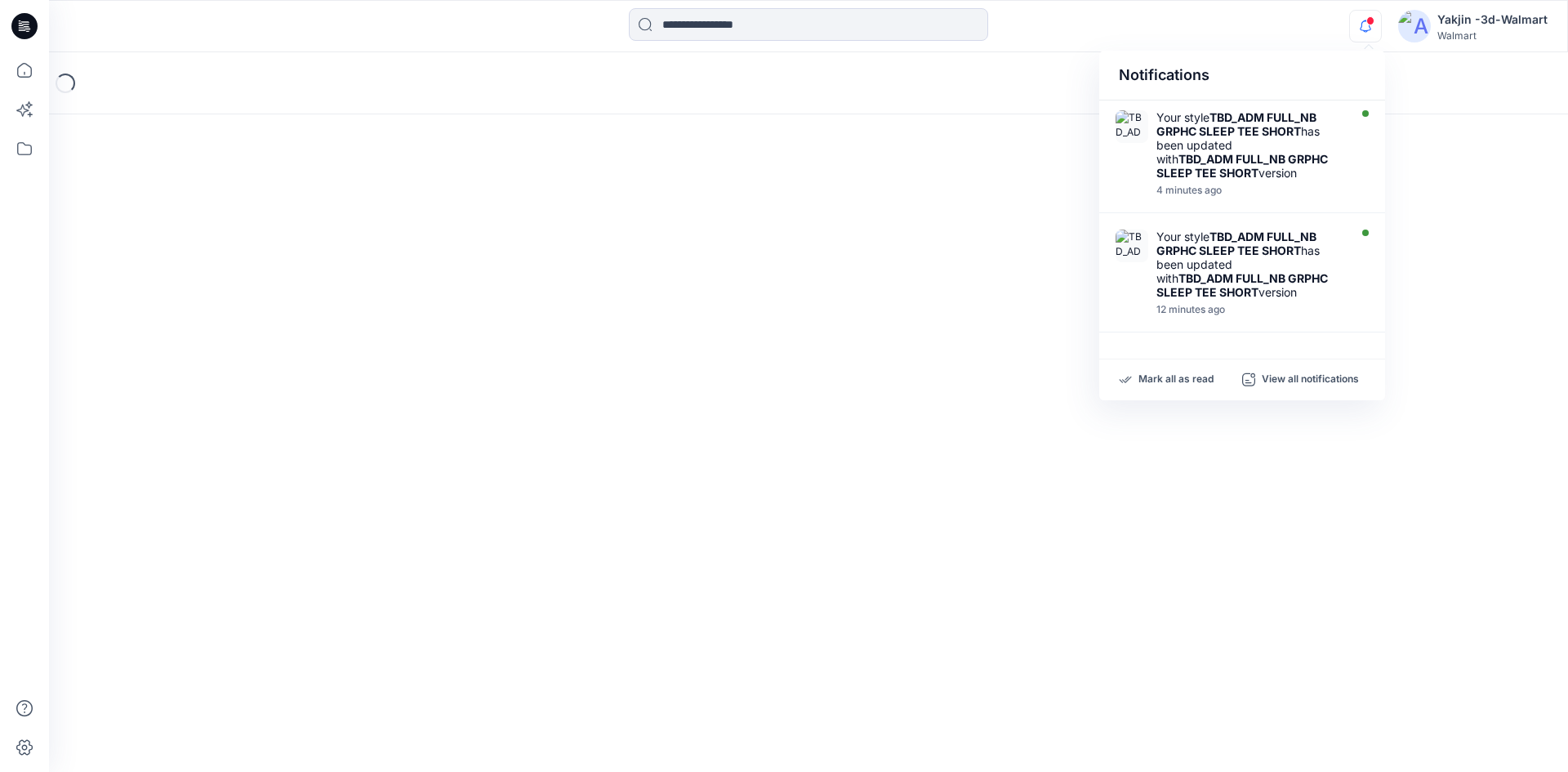
click at [511, 351] on div "Loading..." at bounding box center [808, 412] width 1519 height 720
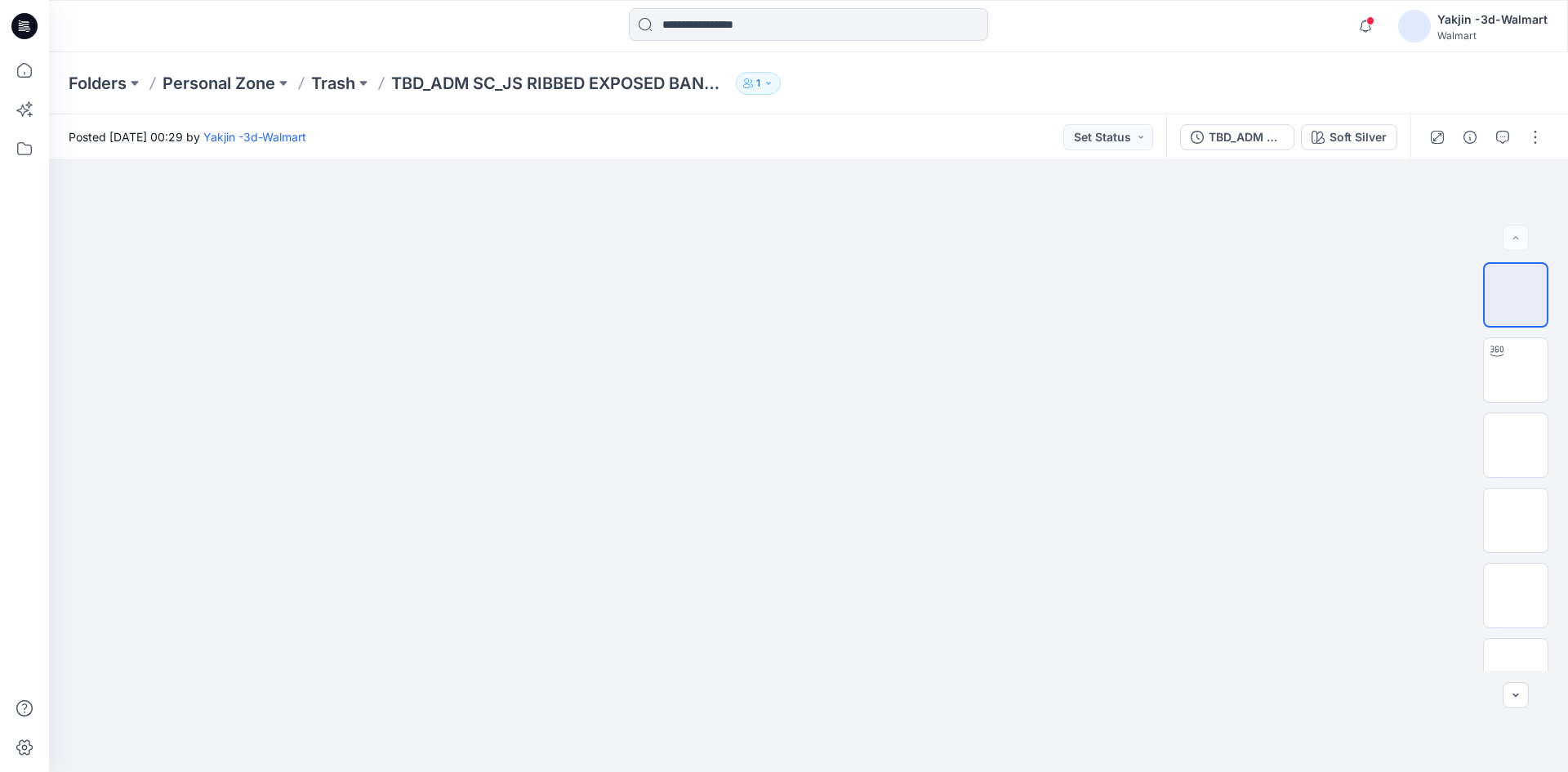
click at [314, 92] on p "Trash" at bounding box center [333, 83] width 44 height 23
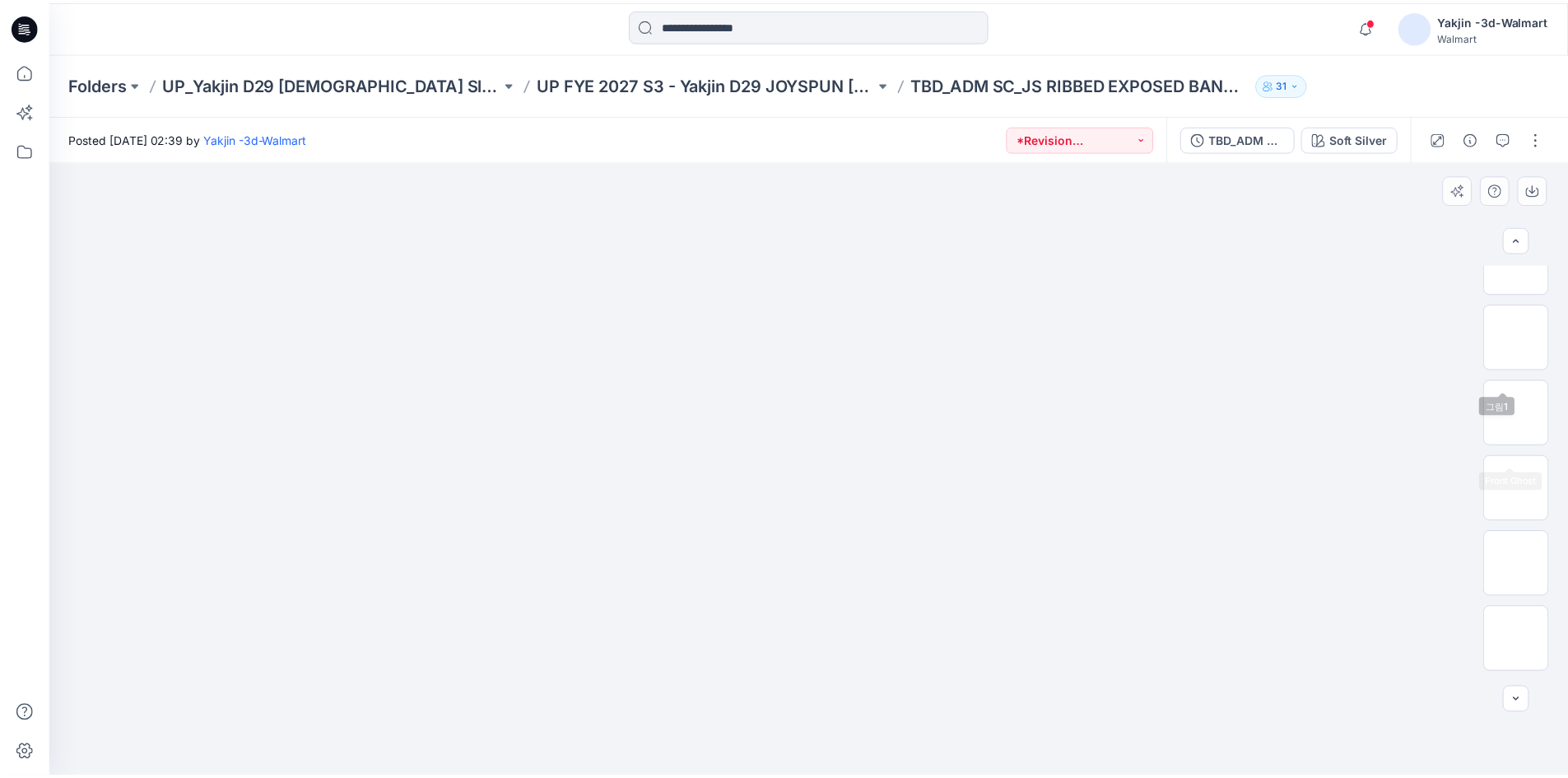
scroll to position [260, 0]
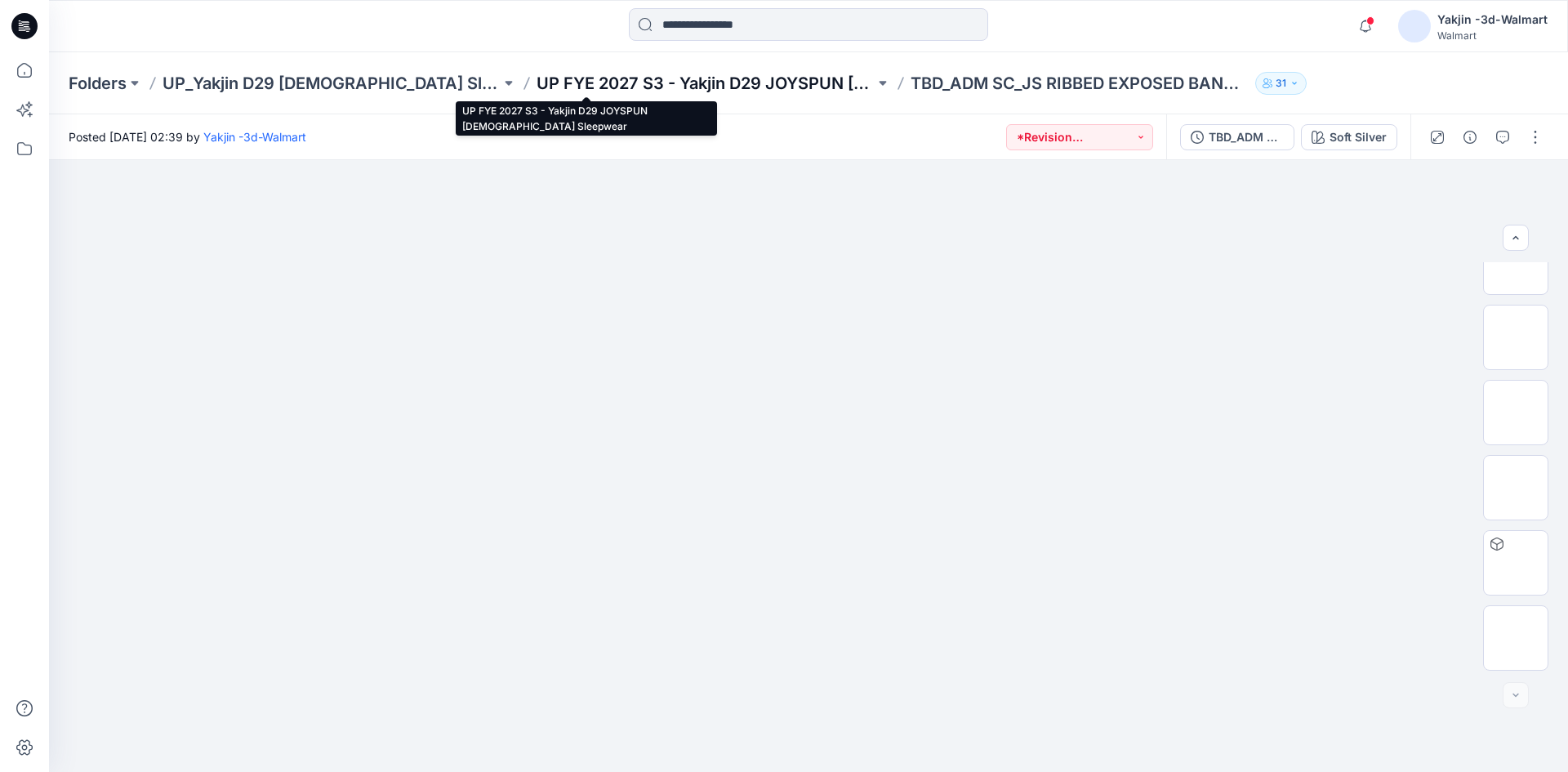
click at [727, 76] on p "UP FYE 2027 S3 - Yakjin D29 JOYSPUN [DEMOGRAPHIC_DATA] Sleepwear" at bounding box center [705, 83] width 338 height 23
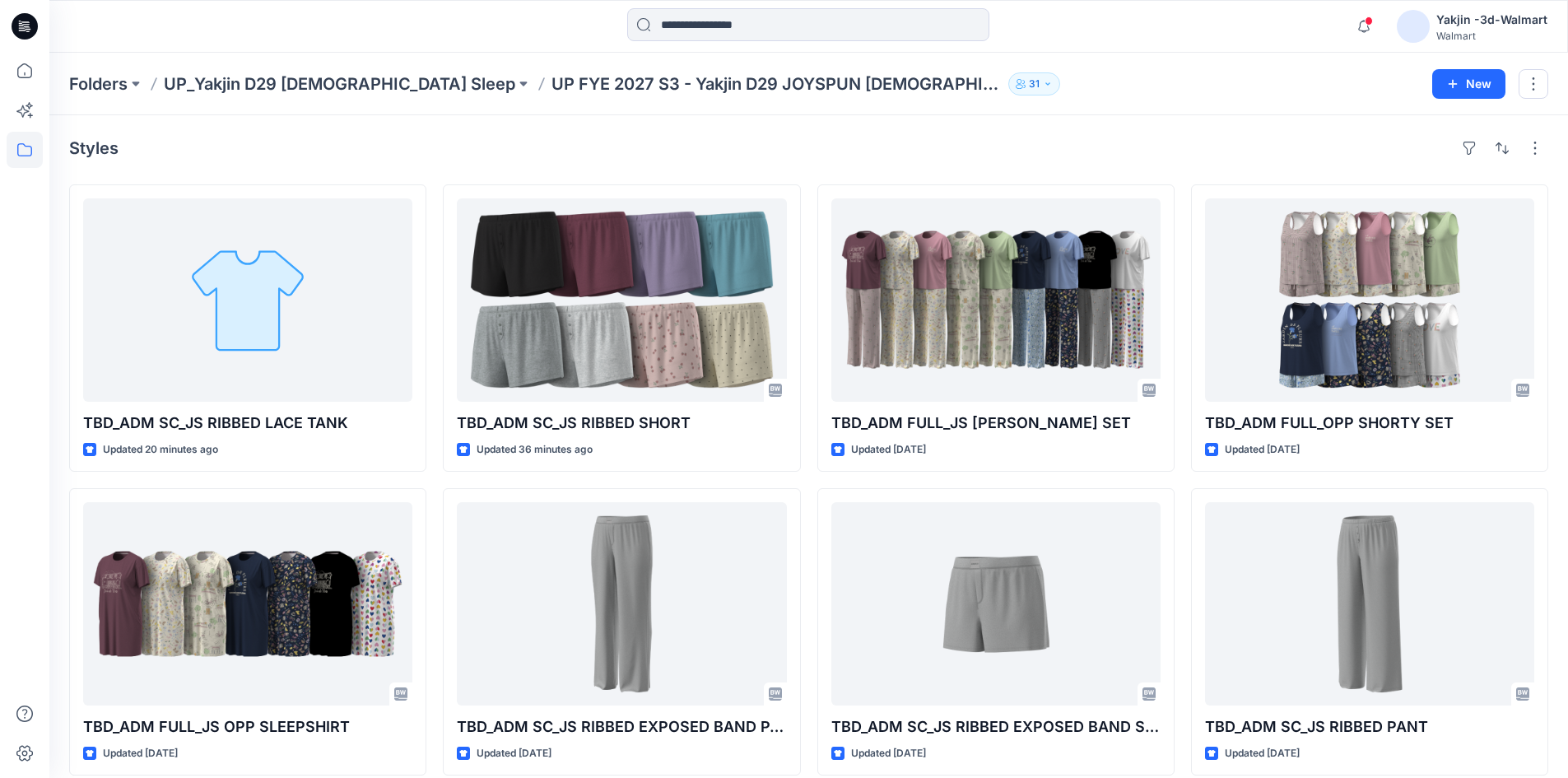
click at [277, 31] on div at bounding box center [239, 27] width 379 height 36
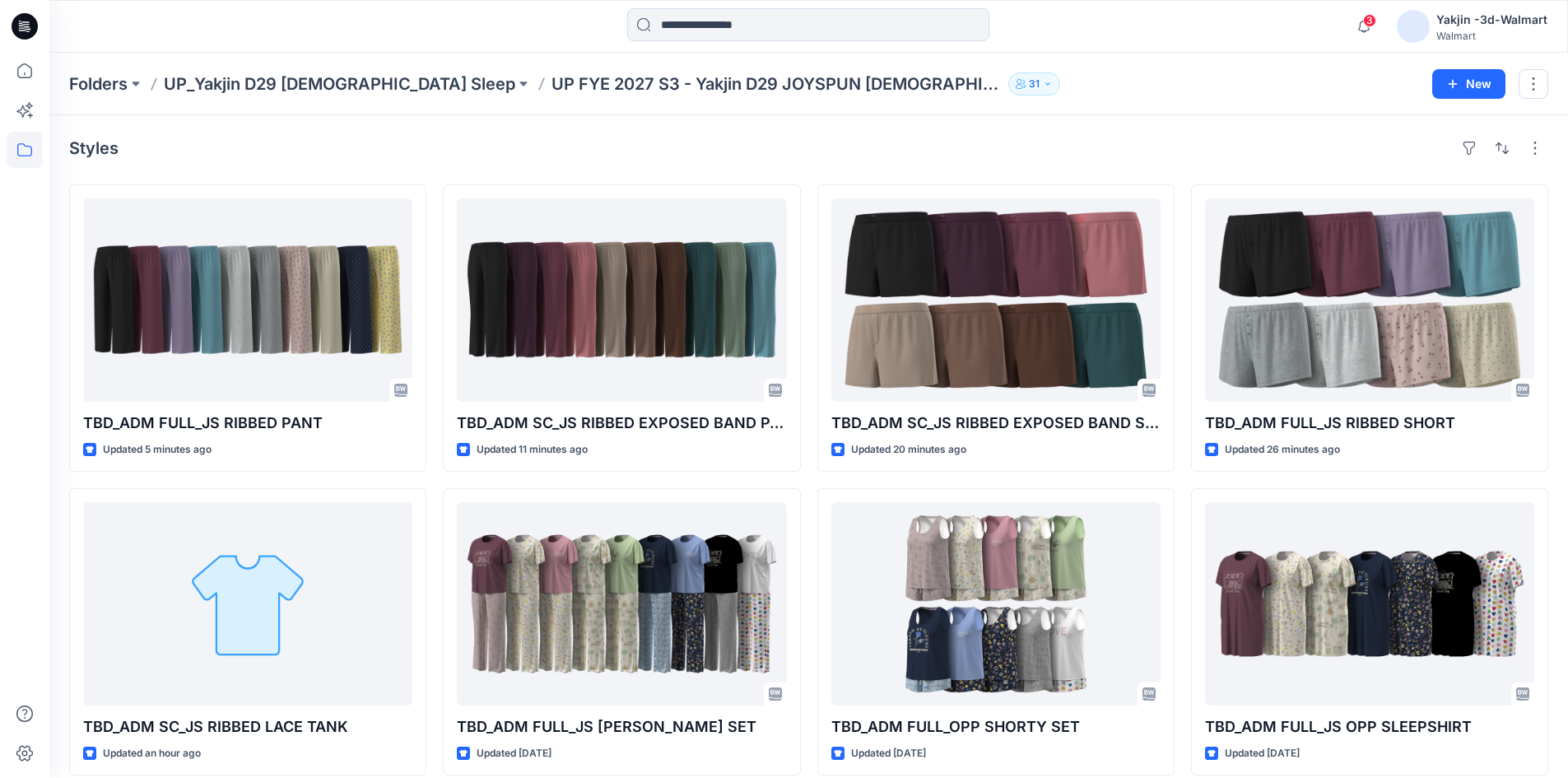
click at [512, 155] on div "Styles" at bounding box center [808, 148] width 1479 height 27
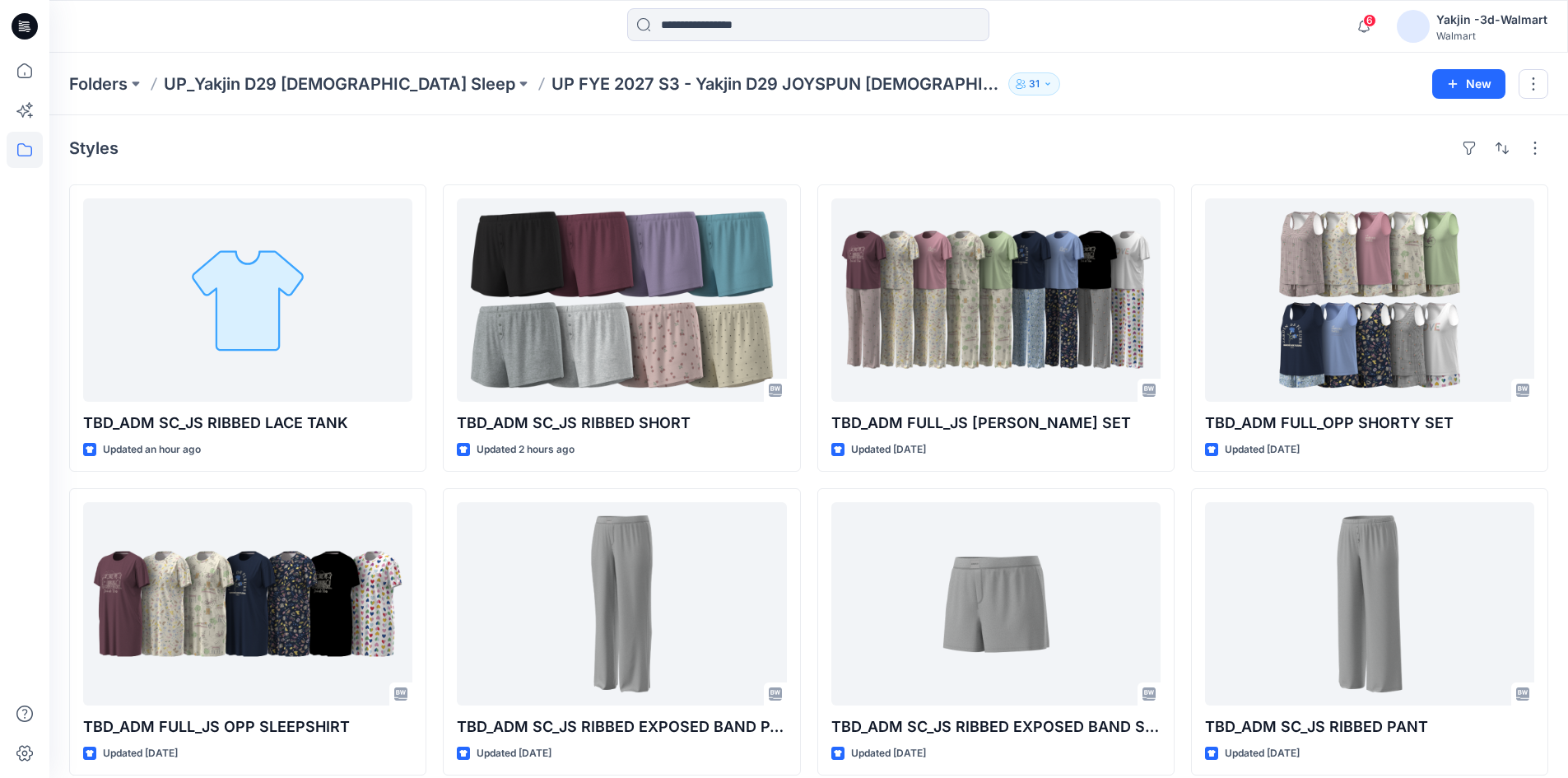
scroll to position [322, 0]
